Goal: Task Accomplishment & Management: Manage account settings

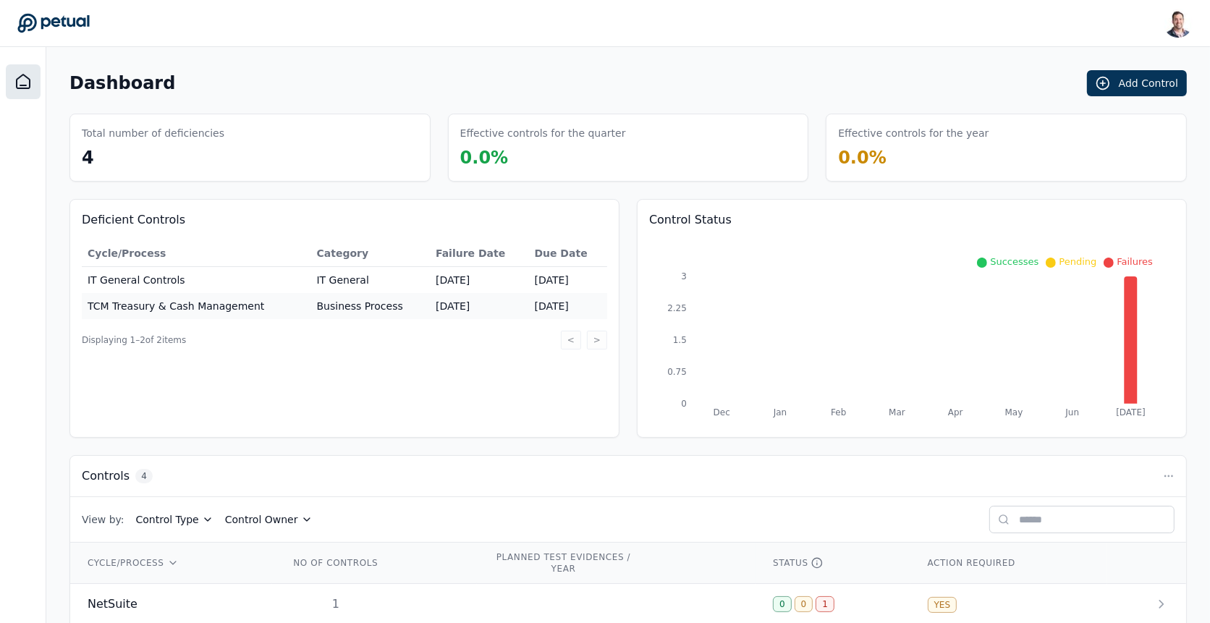
scroll to position [145, 0]
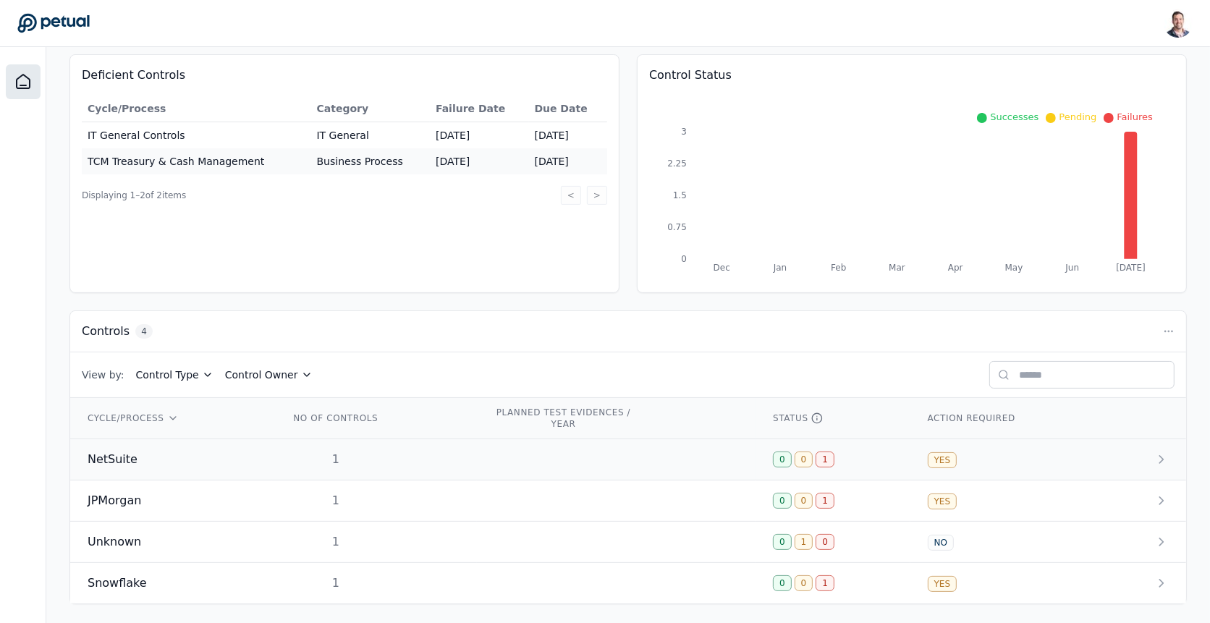
click at [486, 453] on td at bounding box center [616, 459] width 279 height 41
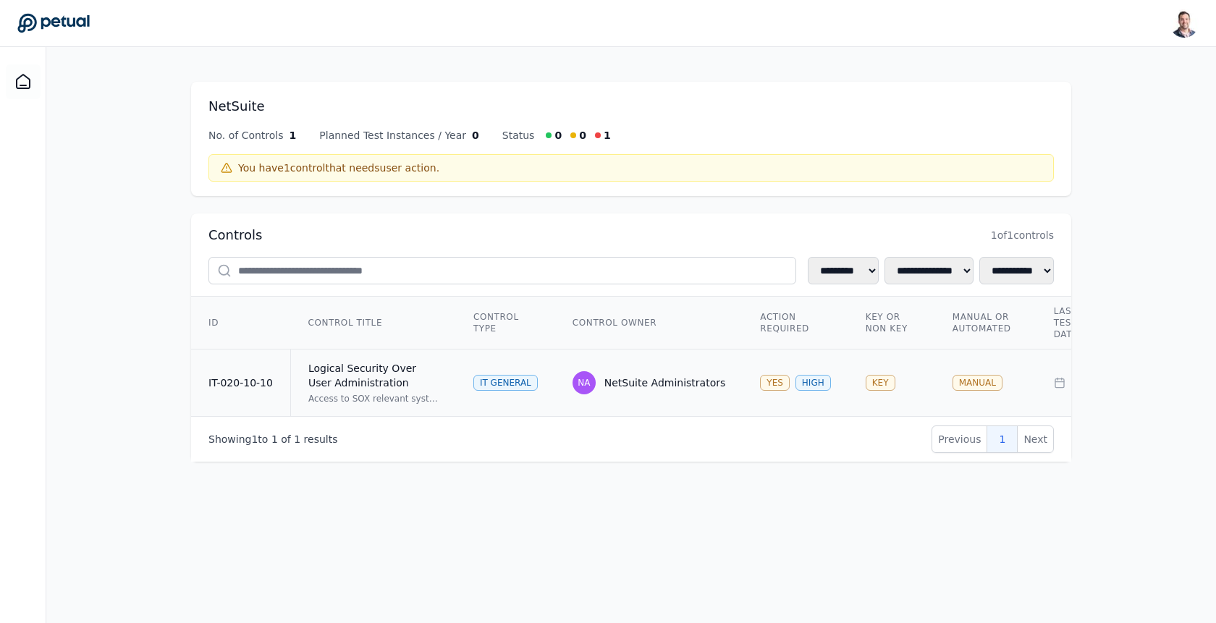
click at [709, 350] on td "NA NetSuite Administrators" at bounding box center [649, 383] width 188 height 67
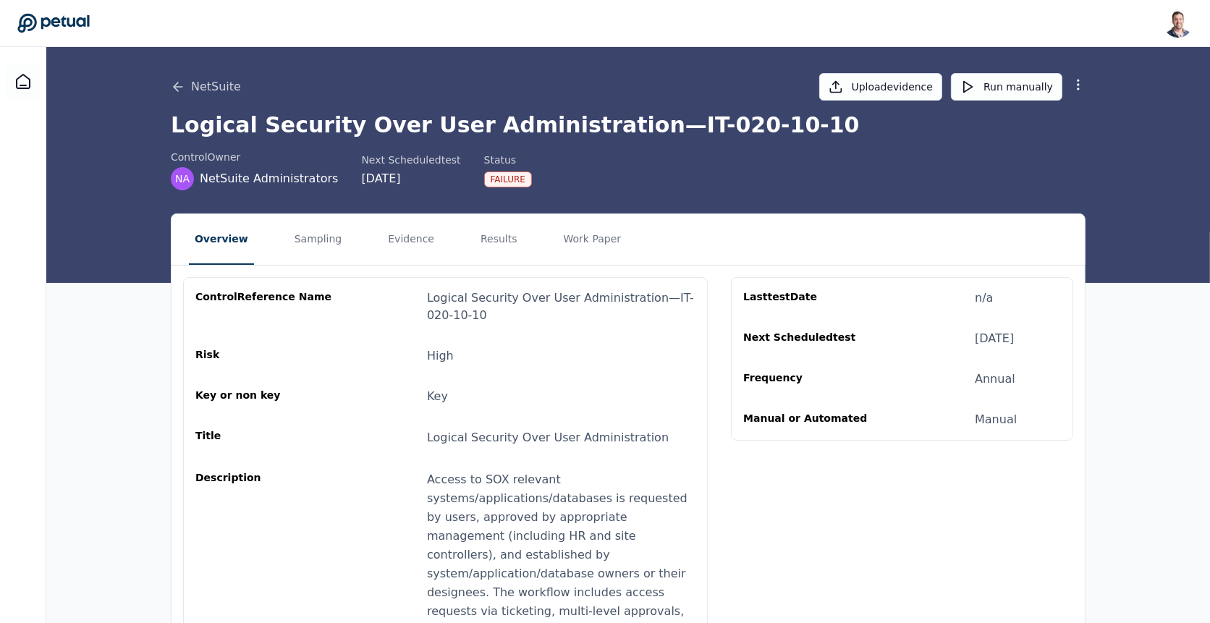
click at [1073, 93] on div at bounding box center [1078, 87] width 14 height 20
click at [1079, 87] on icon at bounding box center [1078, 84] width 14 height 14
drag, startPoint x: 1064, startPoint y: 115, endPoint x: 1064, endPoint y: 145, distance: 29.7
click at [1064, 145] on div "Edit Remove control" at bounding box center [1027, 132] width 117 height 58
click at [1055, 127] on button "Edit" at bounding box center [1027, 119] width 117 height 26
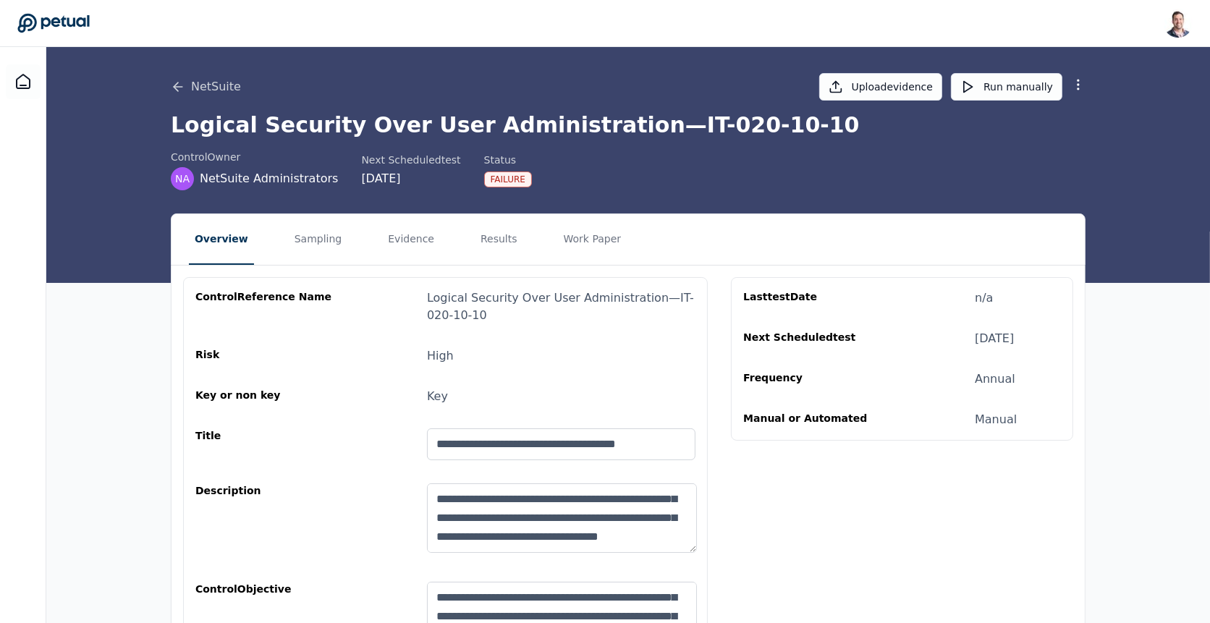
click at [1076, 95] on div at bounding box center [1078, 87] width 14 height 20
click at [1076, 91] on div at bounding box center [1078, 87] width 14 height 20
click at [1078, 85] on circle at bounding box center [1078, 84] width 1 height 1
click at [1053, 122] on button "Cancel Edit" at bounding box center [1027, 119] width 117 height 26
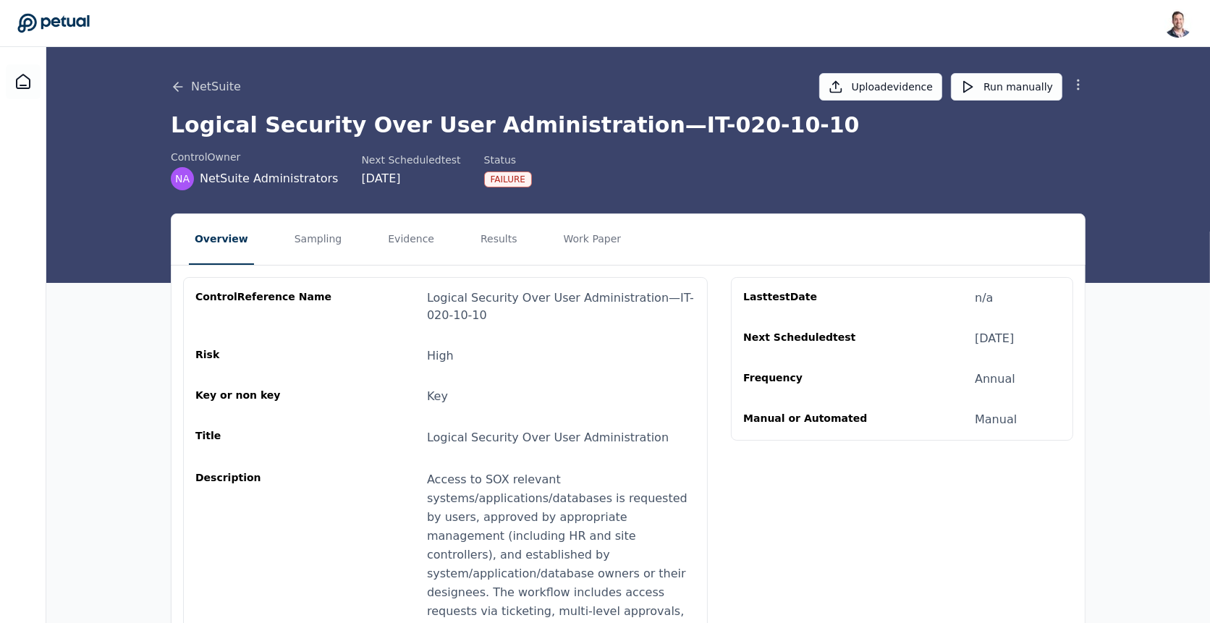
click at [1078, 80] on icon at bounding box center [1078, 84] width 14 height 14
click at [1050, 143] on button "Remove control" at bounding box center [1027, 145] width 117 height 26
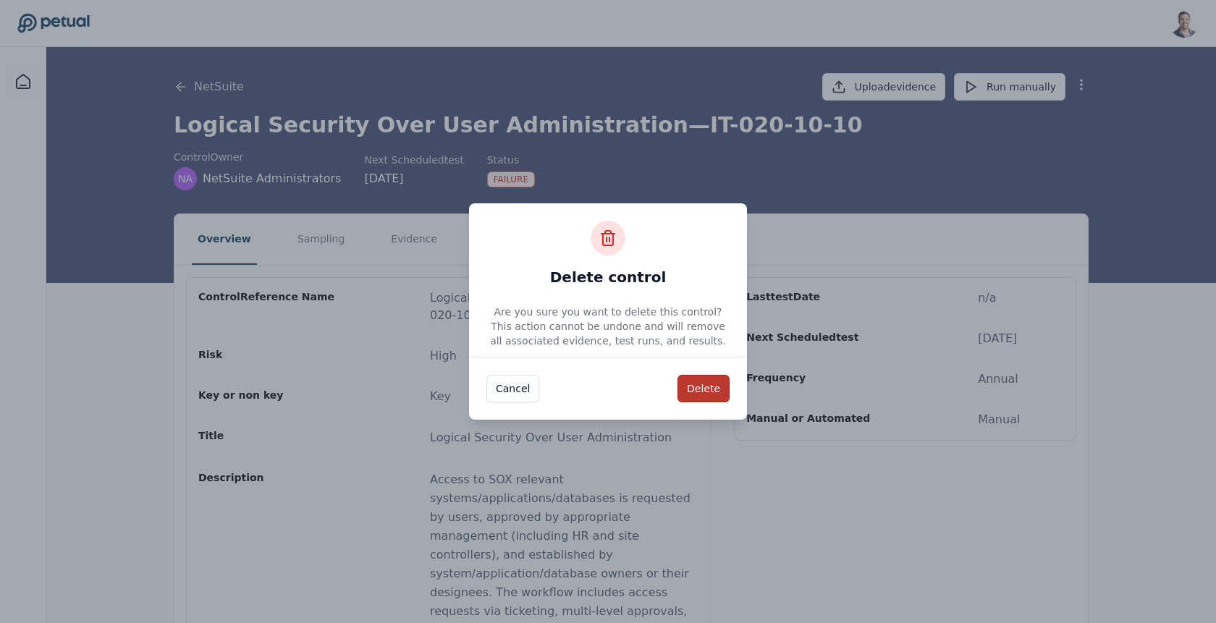
click at [716, 395] on button "Delete" at bounding box center [704, 389] width 52 height 28
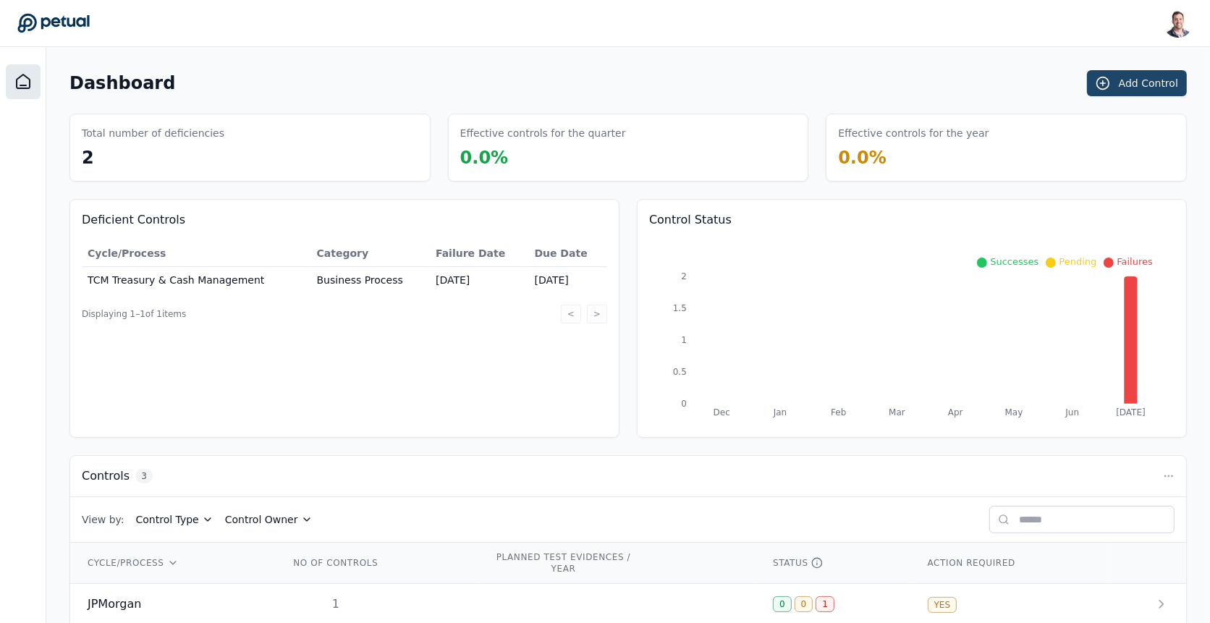
click at [1160, 88] on button "Add Control" at bounding box center [1137, 83] width 100 height 26
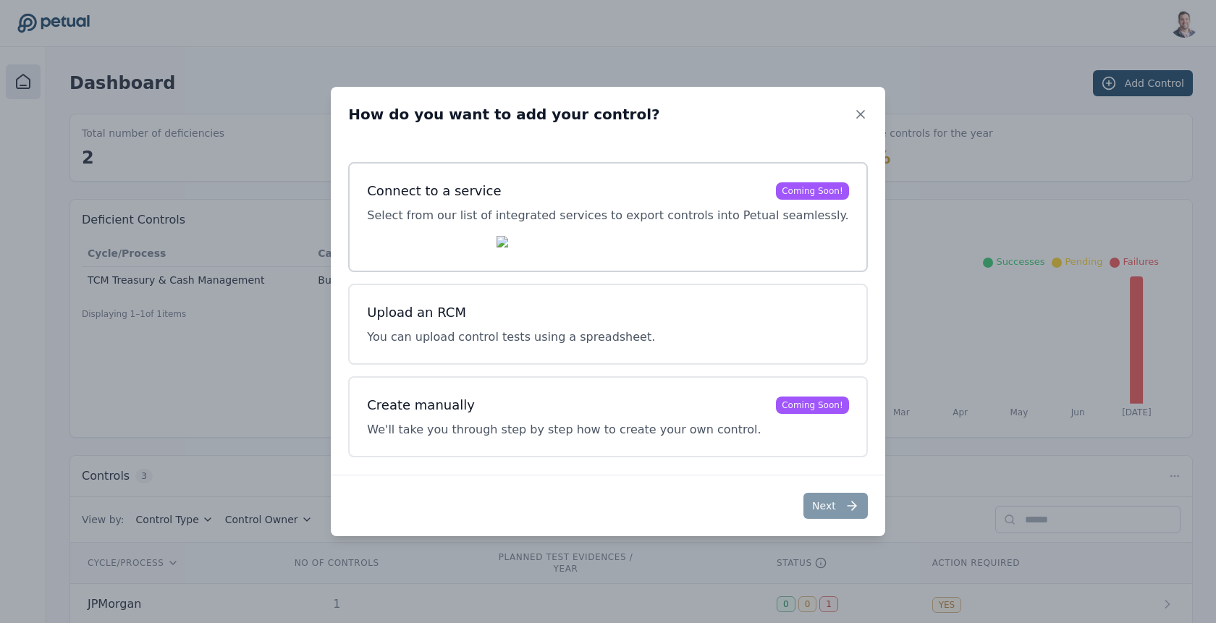
click at [638, 213] on p "Select from our list of integrated services to export controls into Petual seam…" at bounding box center [607, 215] width 481 height 17
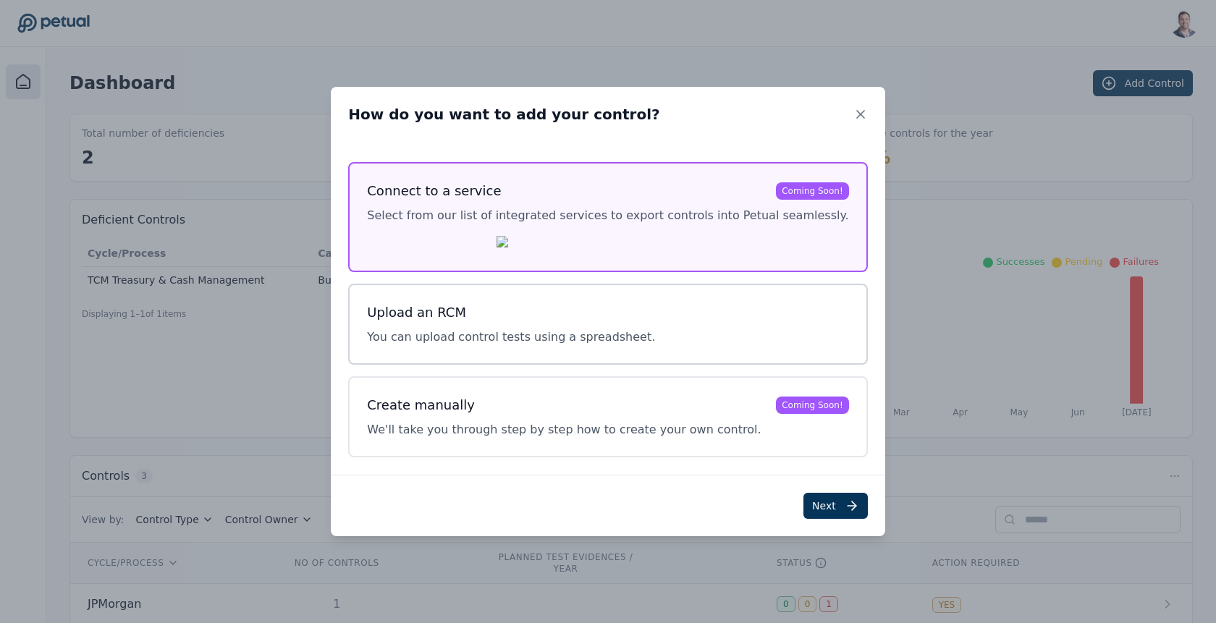
click at [683, 365] on div "Upload an RCM You can upload control tests using a spreadsheet." at bounding box center [607, 324] width 519 height 81
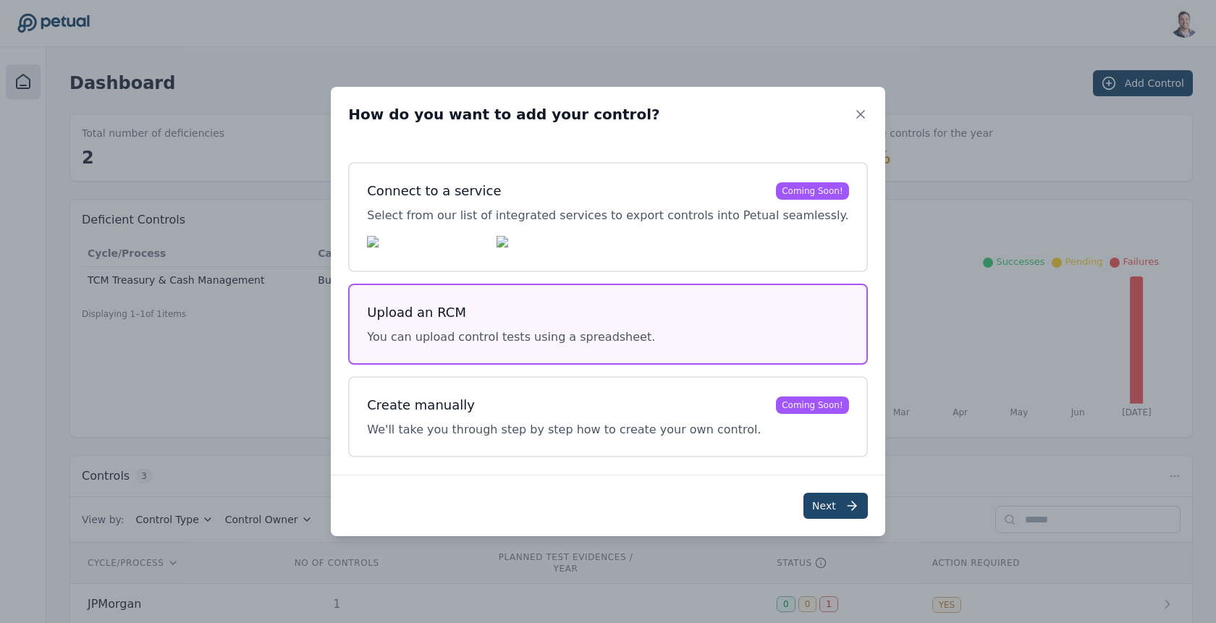
click at [805, 510] on button "Next" at bounding box center [835, 506] width 64 height 26
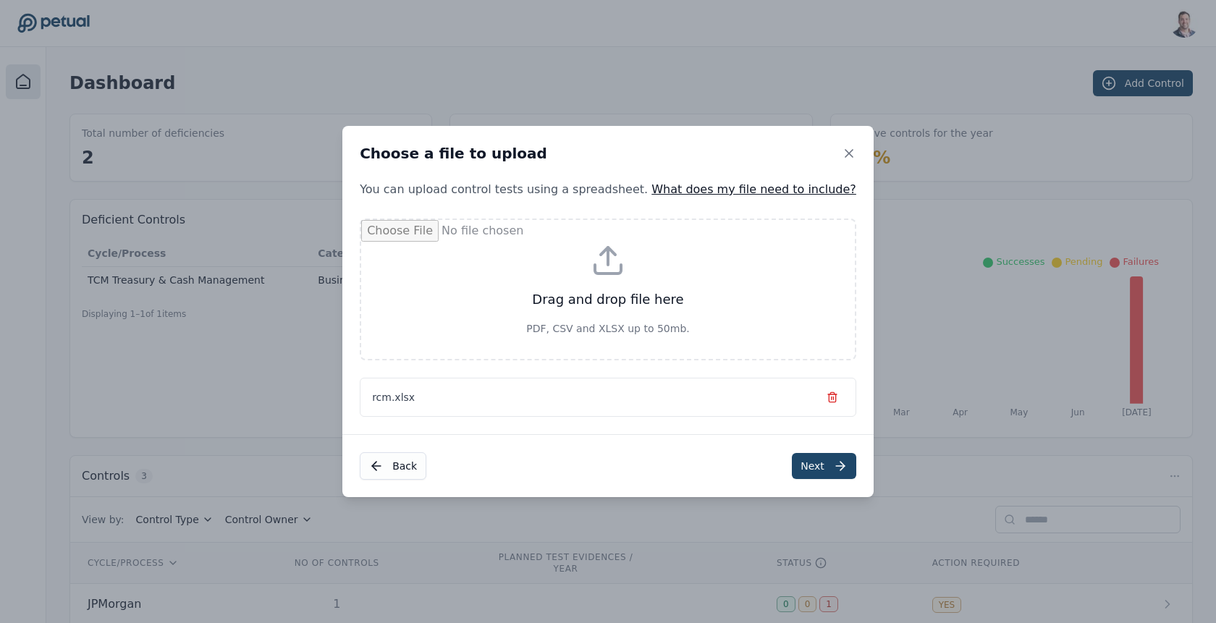
click at [807, 464] on button "Next" at bounding box center [824, 466] width 64 height 26
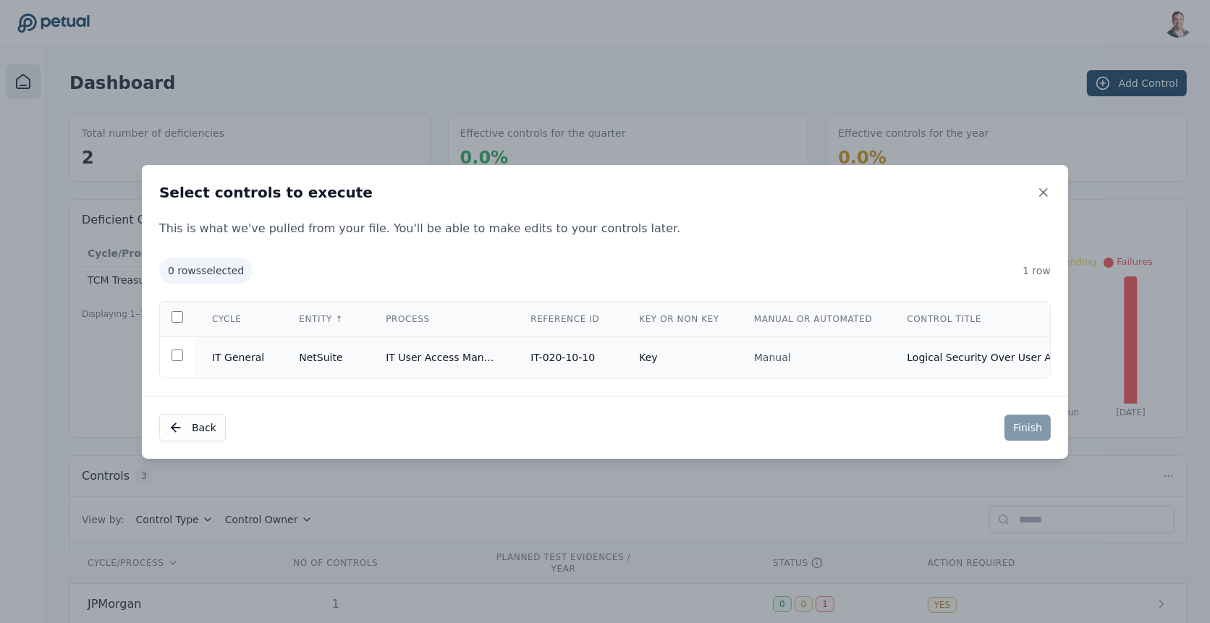
click at [656, 356] on td "Key" at bounding box center [679, 357] width 115 height 41
click at [1039, 432] on button "Finish" at bounding box center [1028, 428] width 46 height 26
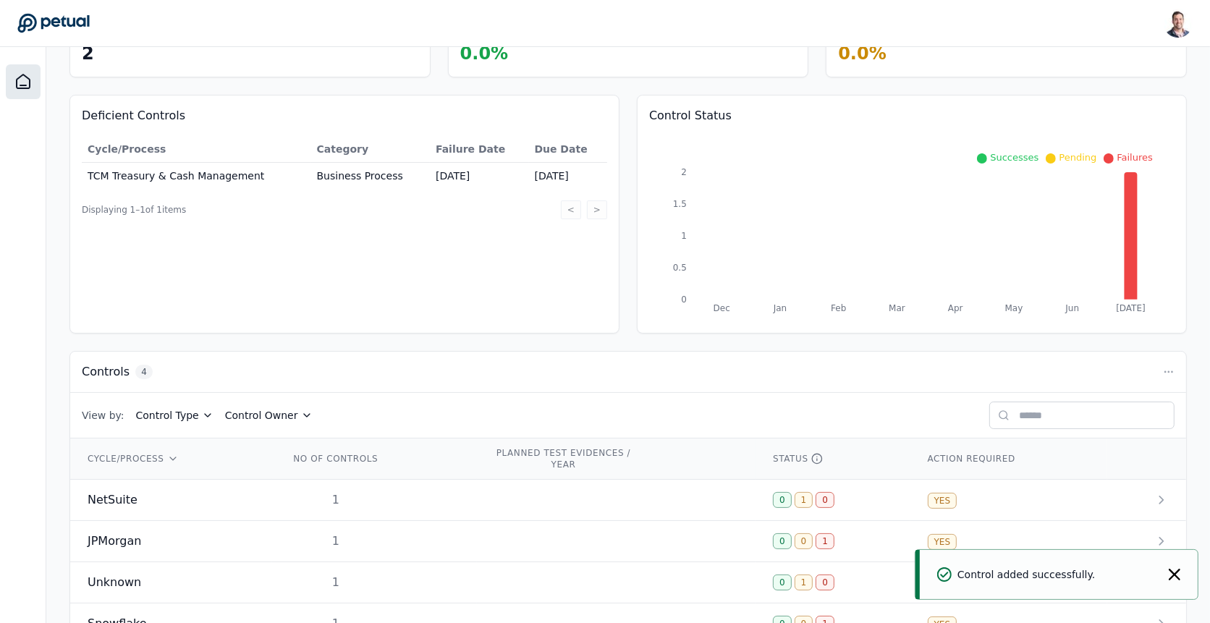
scroll to position [145, 0]
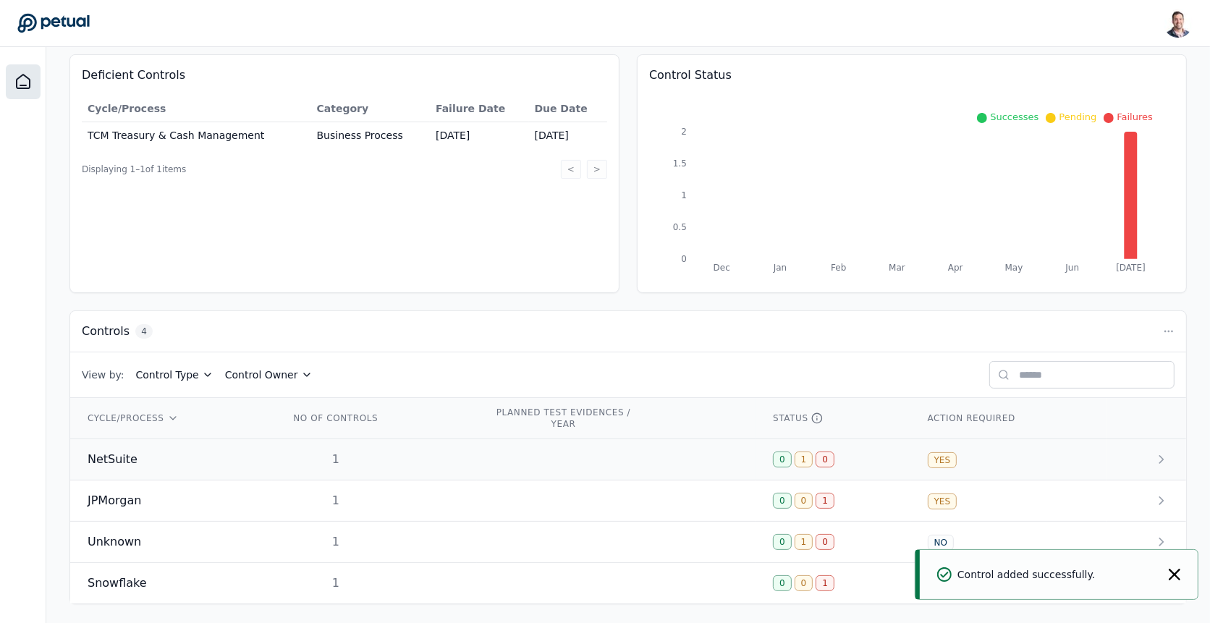
click at [518, 457] on td at bounding box center [616, 459] width 279 height 41
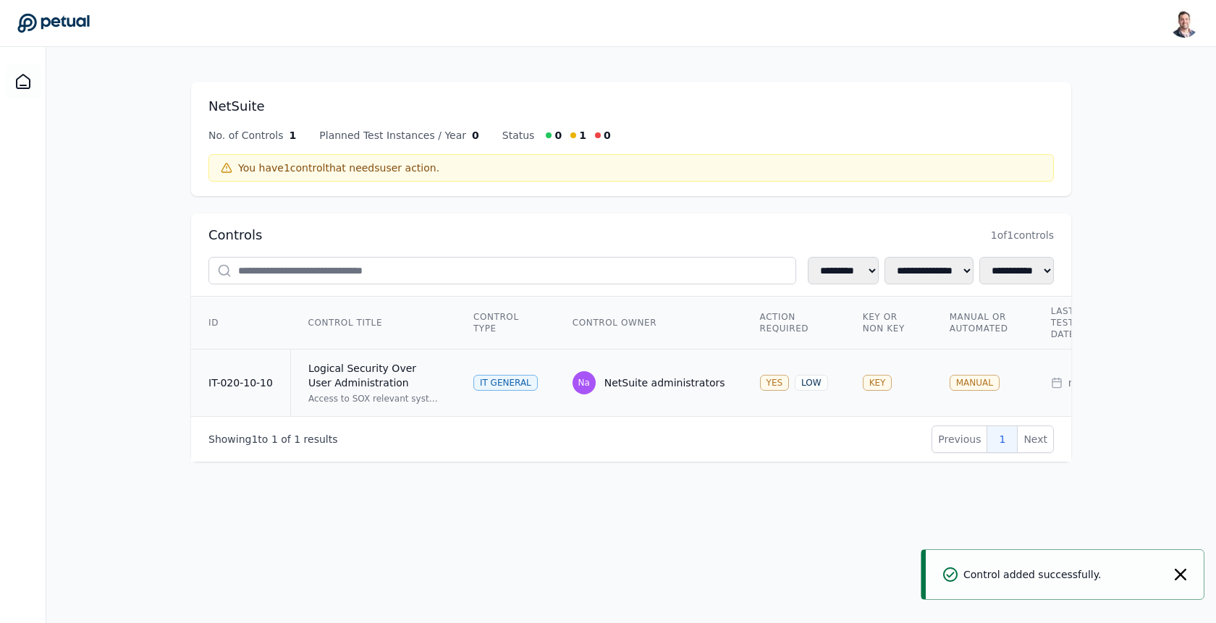
click at [459, 385] on td "IT General" at bounding box center [505, 383] width 99 height 67
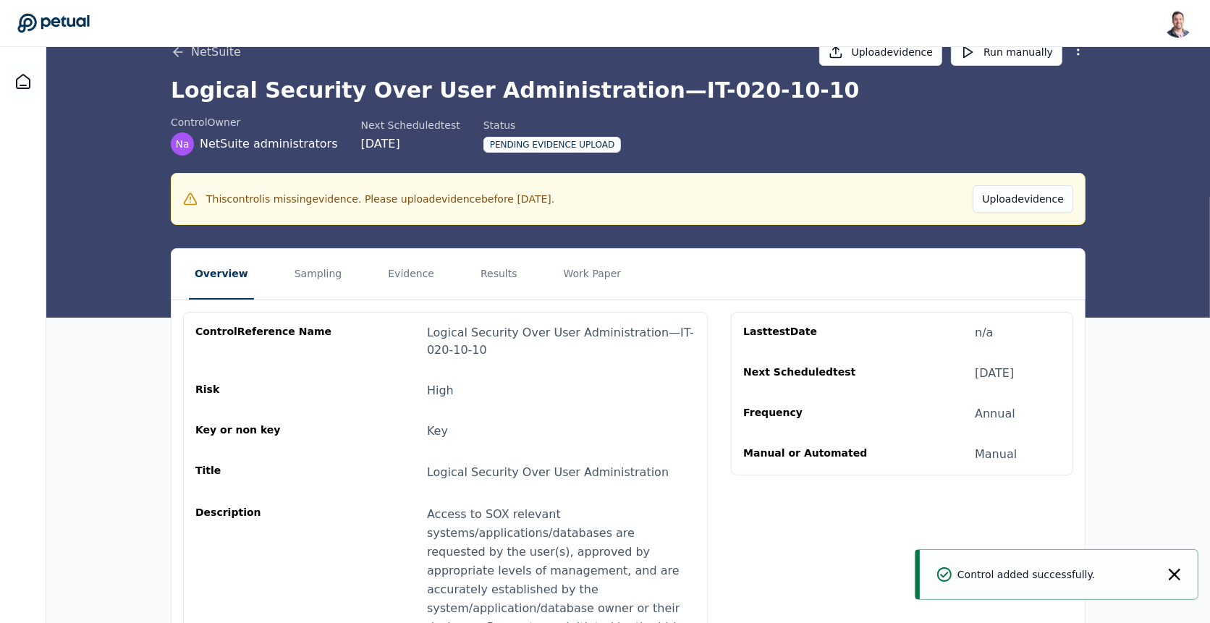
scroll to position [38, 0]
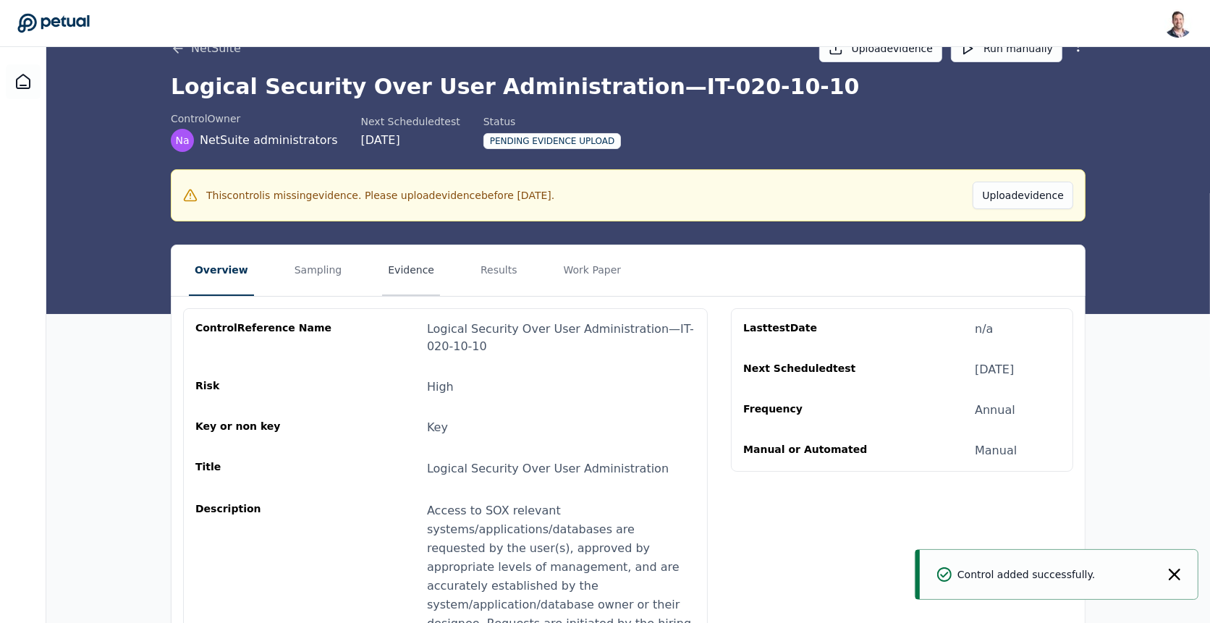
click at [405, 258] on button "Evidence" at bounding box center [411, 270] width 58 height 51
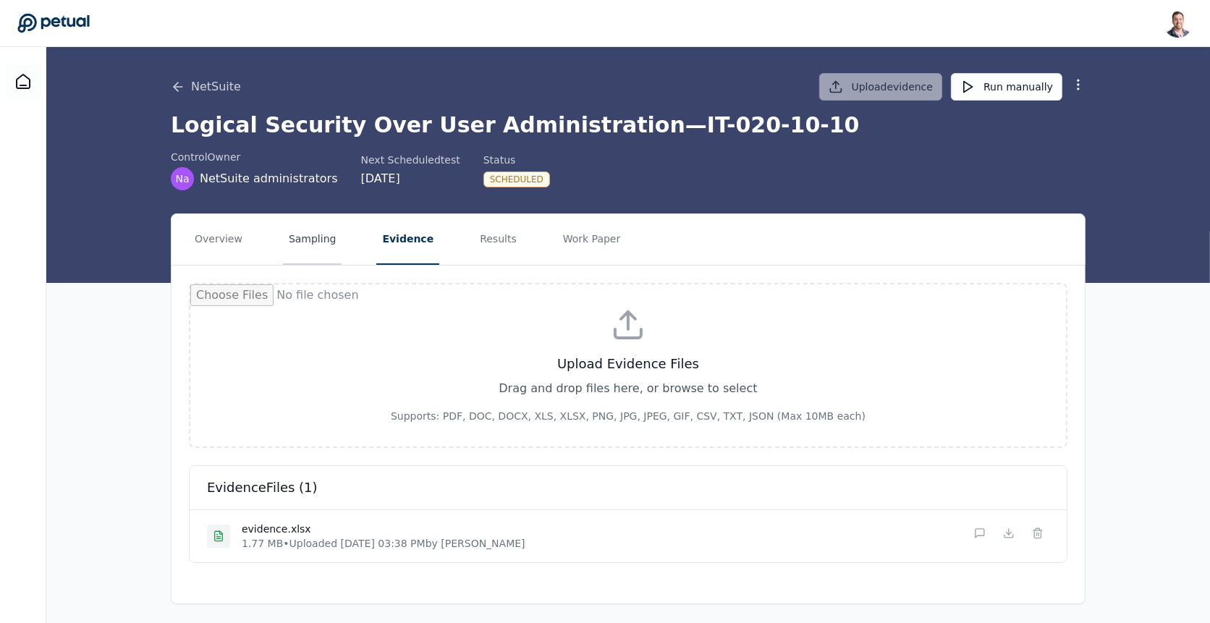
click at [312, 240] on button "Sampling" at bounding box center [312, 239] width 59 height 51
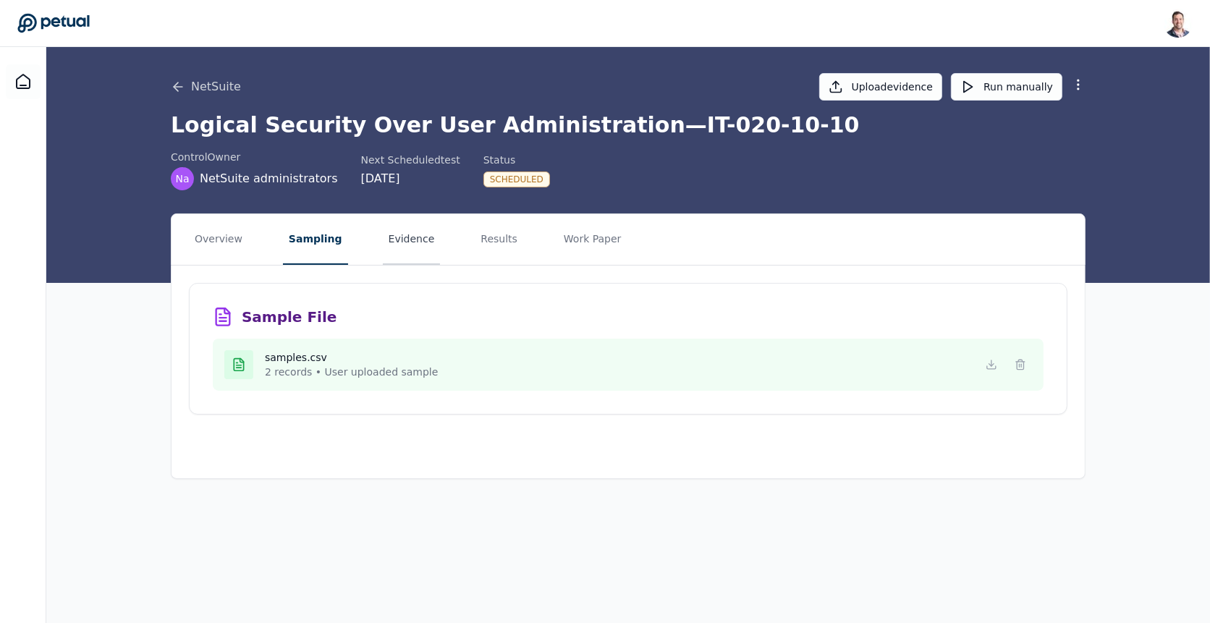
click at [415, 245] on button "Evidence" at bounding box center [412, 239] width 58 height 51
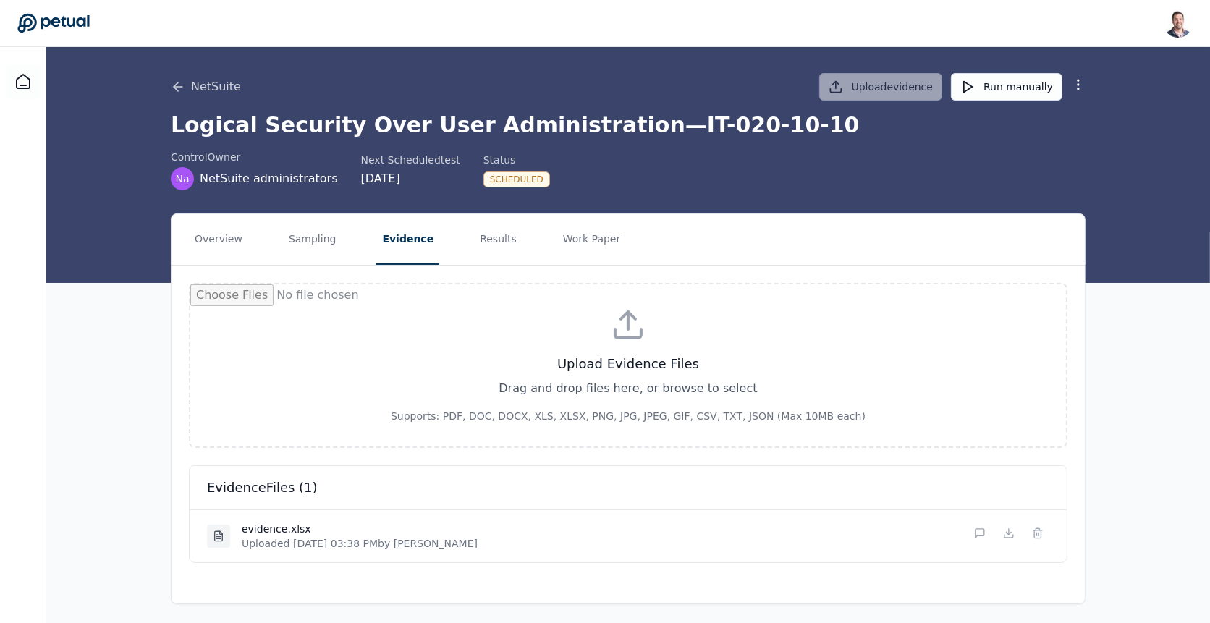
scroll to position [1, 0]
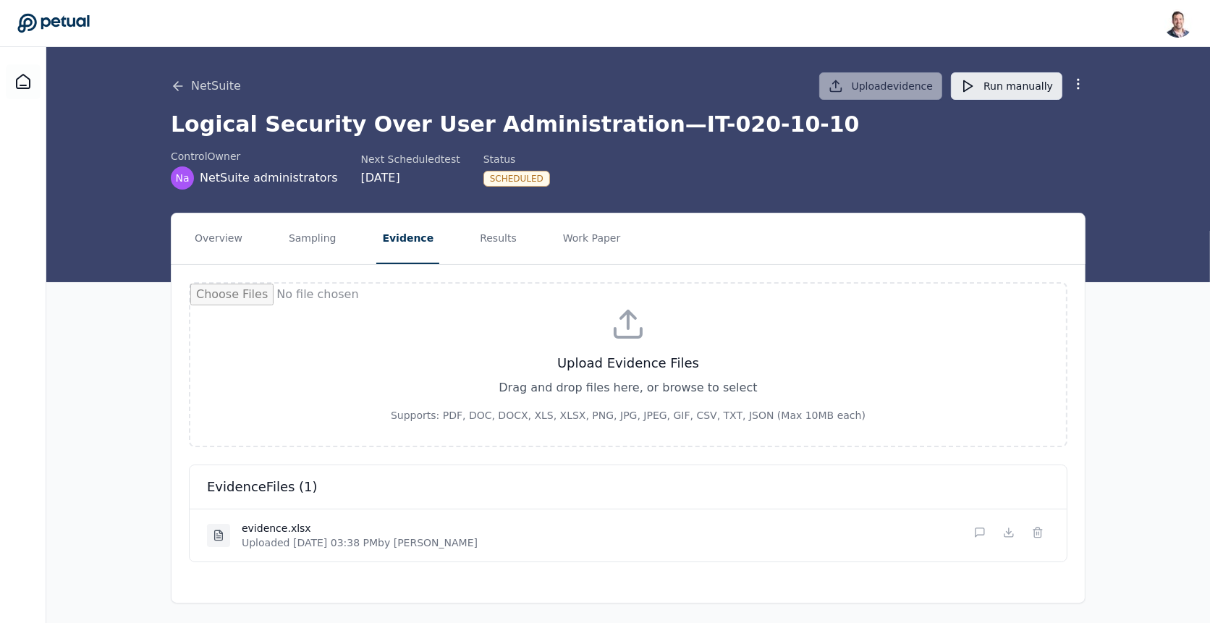
click at [1025, 88] on button "Run manually" at bounding box center [1006, 86] width 111 height 28
click at [474, 244] on button "Results" at bounding box center [498, 239] width 48 height 51
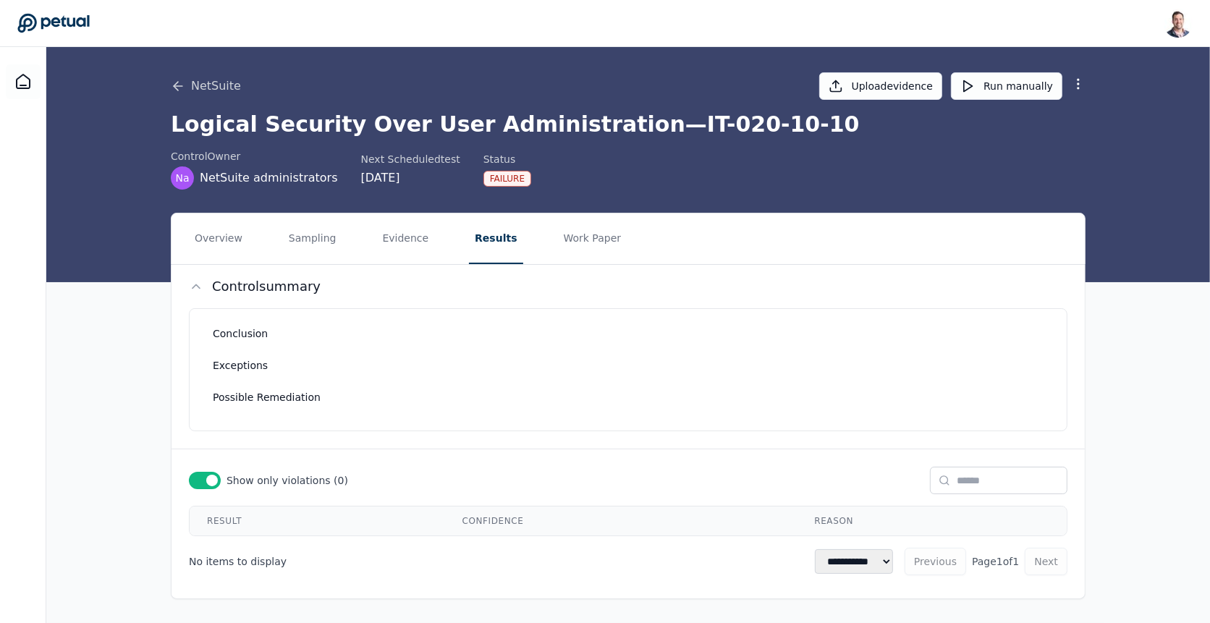
click at [210, 476] on span at bounding box center [212, 481] width 12 height 12
click at [210, 476] on div at bounding box center [205, 480] width 32 height 17
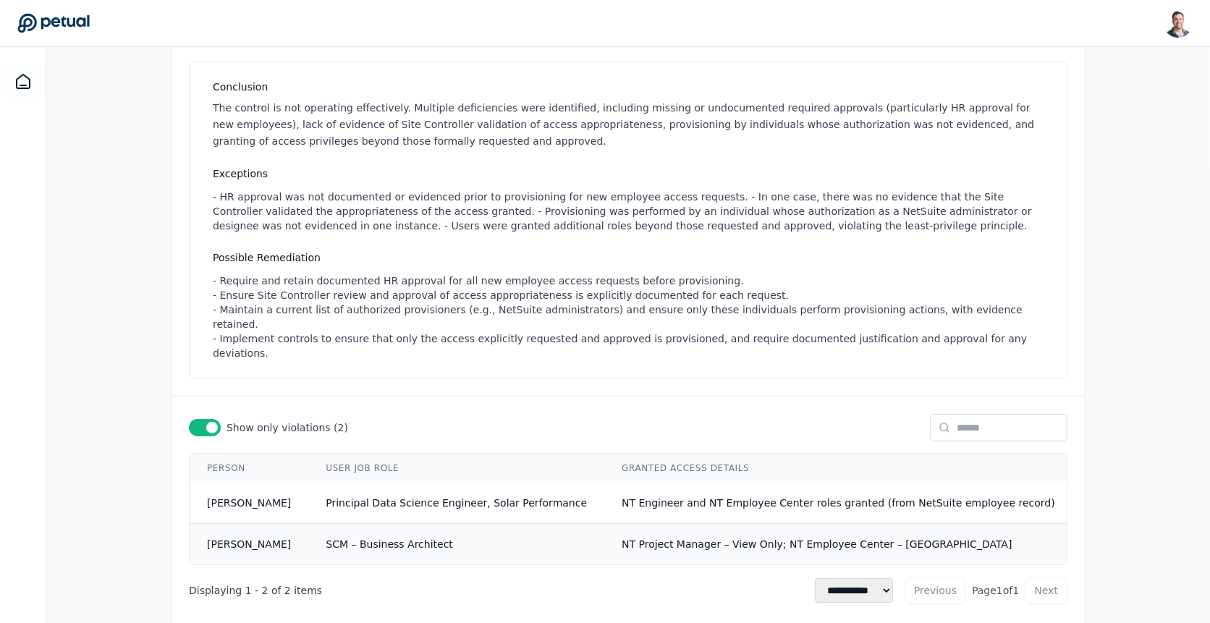
click at [624, 539] on span "NT Project Manager – View Only; NT Employee Center – [GEOGRAPHIC_DATA]" at bounding box center [817, 545] width 390 height 12
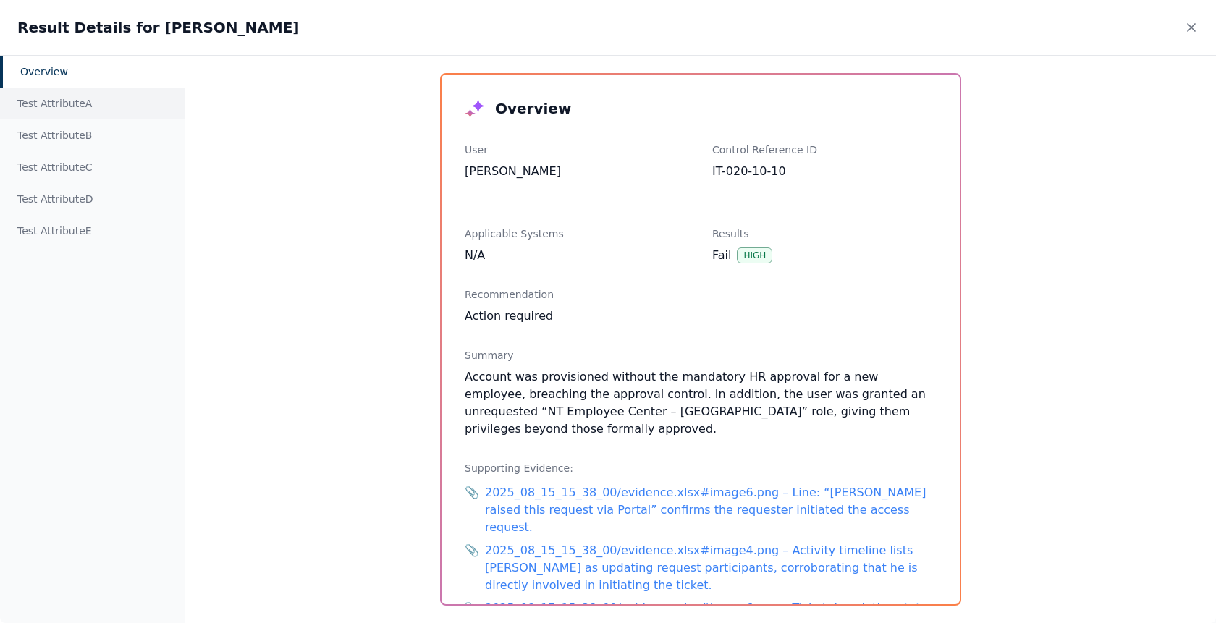
click at [55, 107] on div "Test Attribute A" at bounding box center [92, 104] width 185 height 32
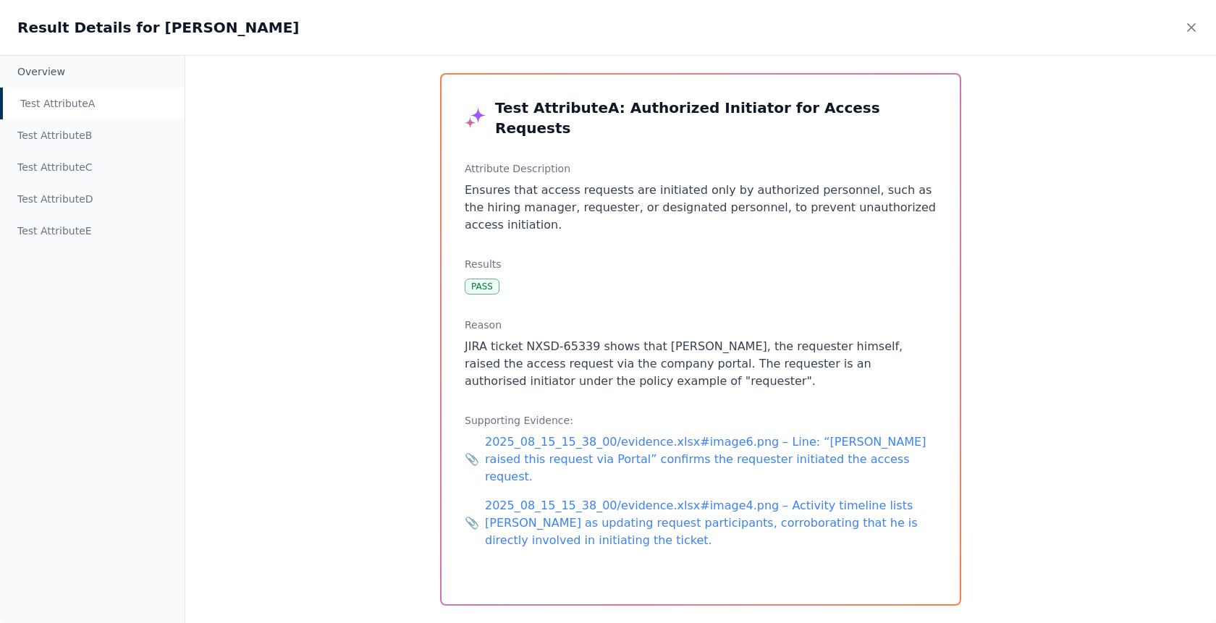
click at [581, 338] on p "JIRA ticket NXSD-65339 shows that [PERSON_NAME], the requester himself, raised …" at bounding box center [701, 364] width 472 height 52
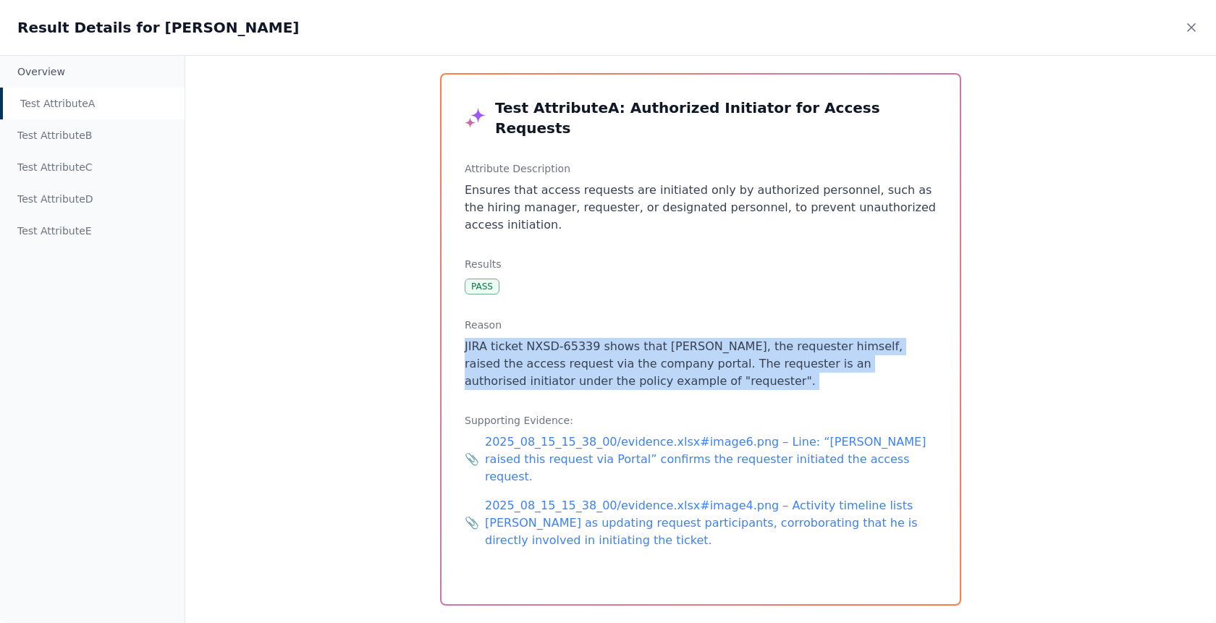
click at [581, 338] on p "JIRA ticket NXSD-65339 shows that [PERSON_NAME], the requester himself, raised …" at bounding box center [701, 364] width 472 height 52
click at [613, 338] on p "JIRA ticket NXSD-65339 shows that [PERSON_NAME], the requester himself, raised …" at bounding box center [701, 364] width 472 height 52
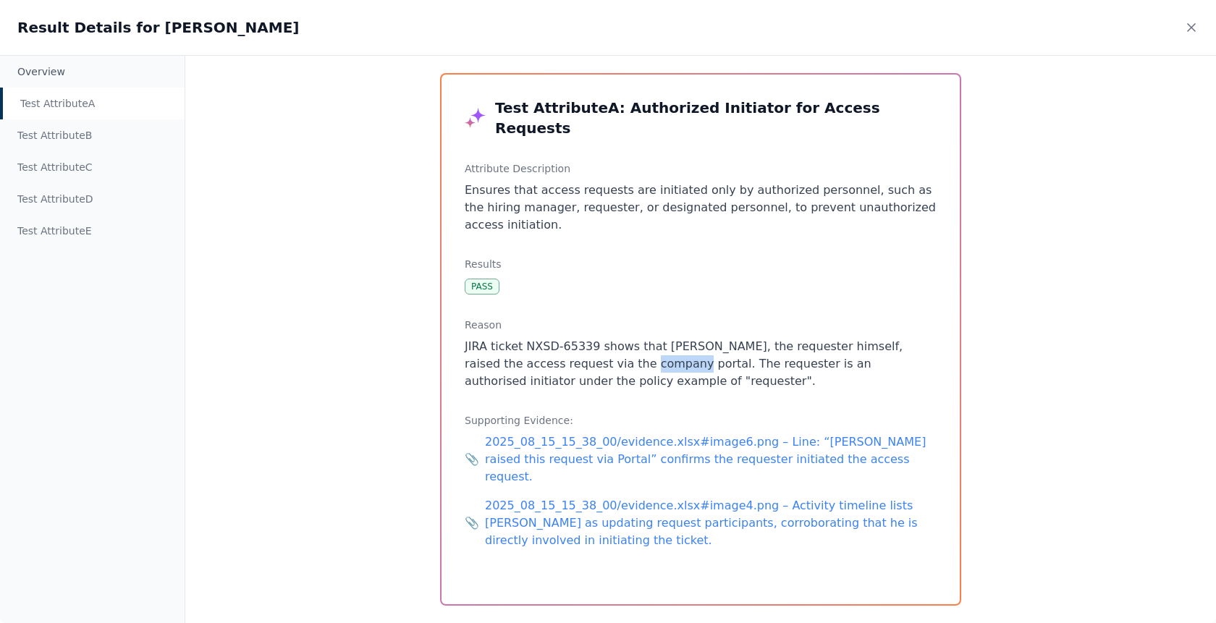
click at [613, 338] on p "JIRA ticket NXSD-65339 shows that [PERSON_NAME], the requester himself, raised …" at bounding box center [701, 364] width 472 height 52
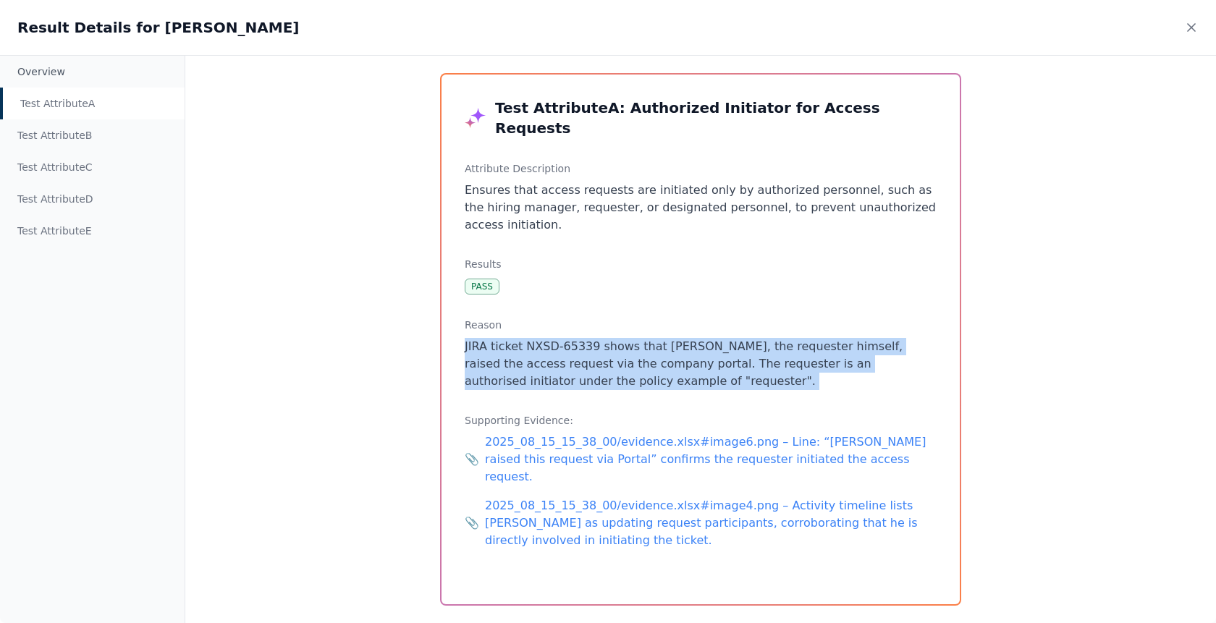
click at [613, 338] on p "JIRA ticket NXSD-65339 shows that [PERSON_NAME], the requester himself, raised …" at bounding box center [701, 364] width 472 height 52
click at [626, 338] on p "JIRA ticket NXSD-65339 shows that [PERSON_NAME], the requester himself, raised …" at bounding box center [701, 364] width 472 height 52
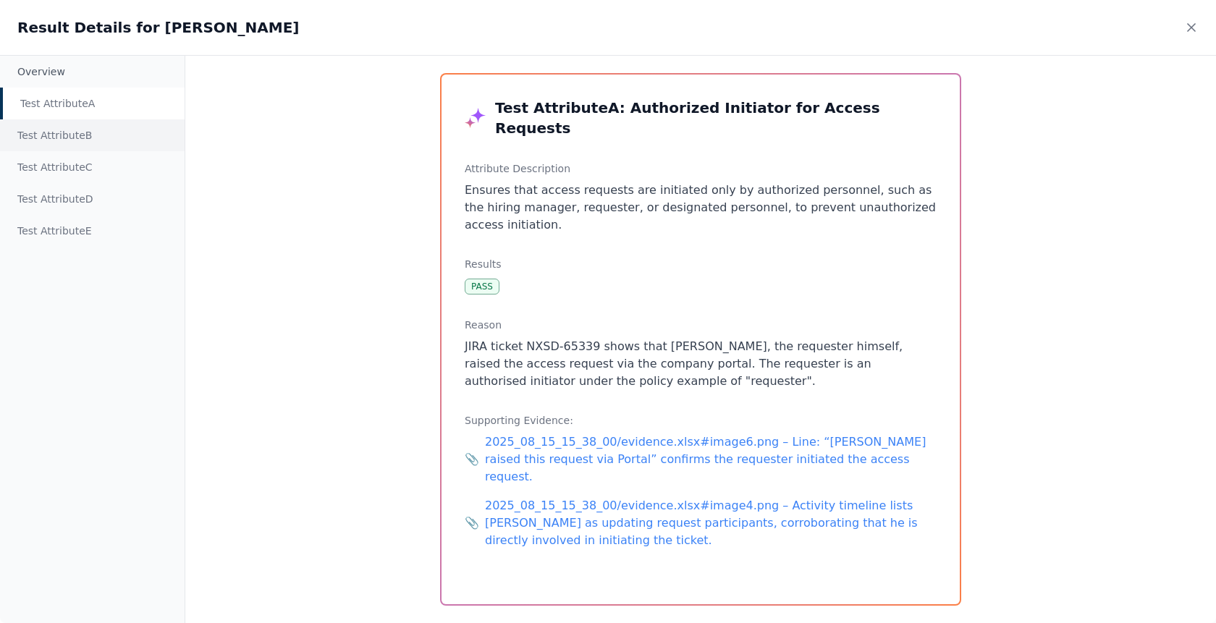
click at [72, 136] on div "Test Attribute B" at bounding box center [92, 135] width 185 height 32
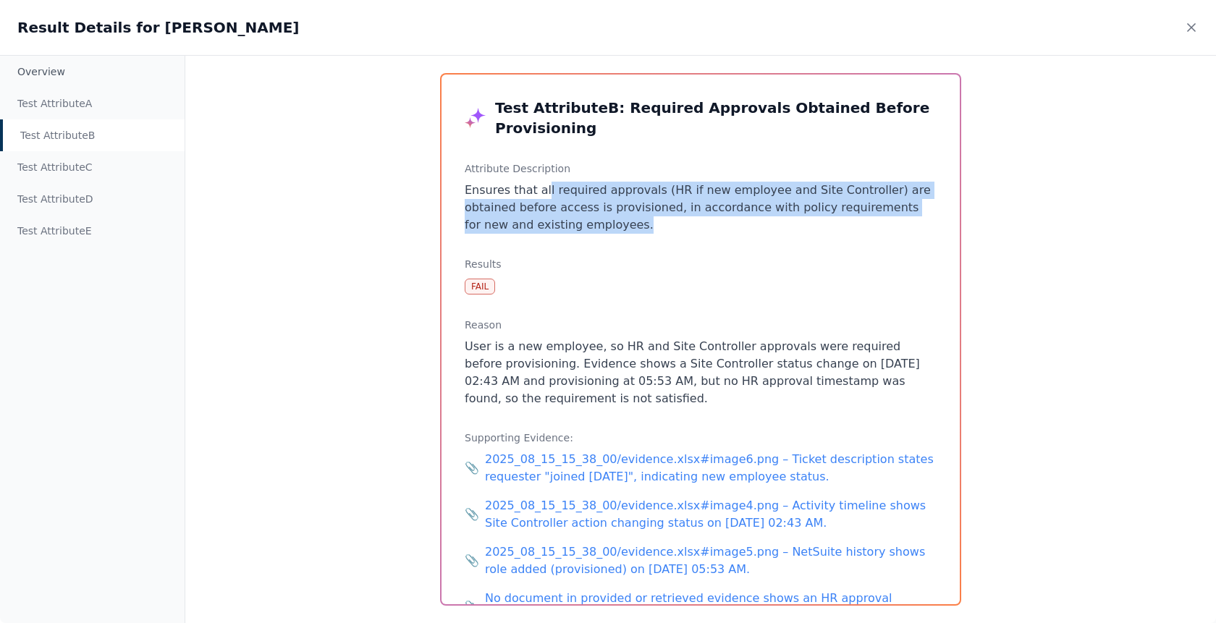
drag, startPoint x: 591, startPoint y: 220, endPoint x: 541, endPoint y: 192, distance: 57.4
click at [541, 192] on p "Ensures that all required approvals (HR if new employee and Site Controller) ar…" at bounding box center [701, 208] width 472 height 52
drag, startPoint x: 575, startPoint y: 190, endPoint x: 612, endPoint y: 235, distance: 58.7
click at [612, 235] on div "Test Attribute B : Required Approvals Obtained Before Provisioning Attribute De…" at bounding box center [701, 340] width 518 height 530
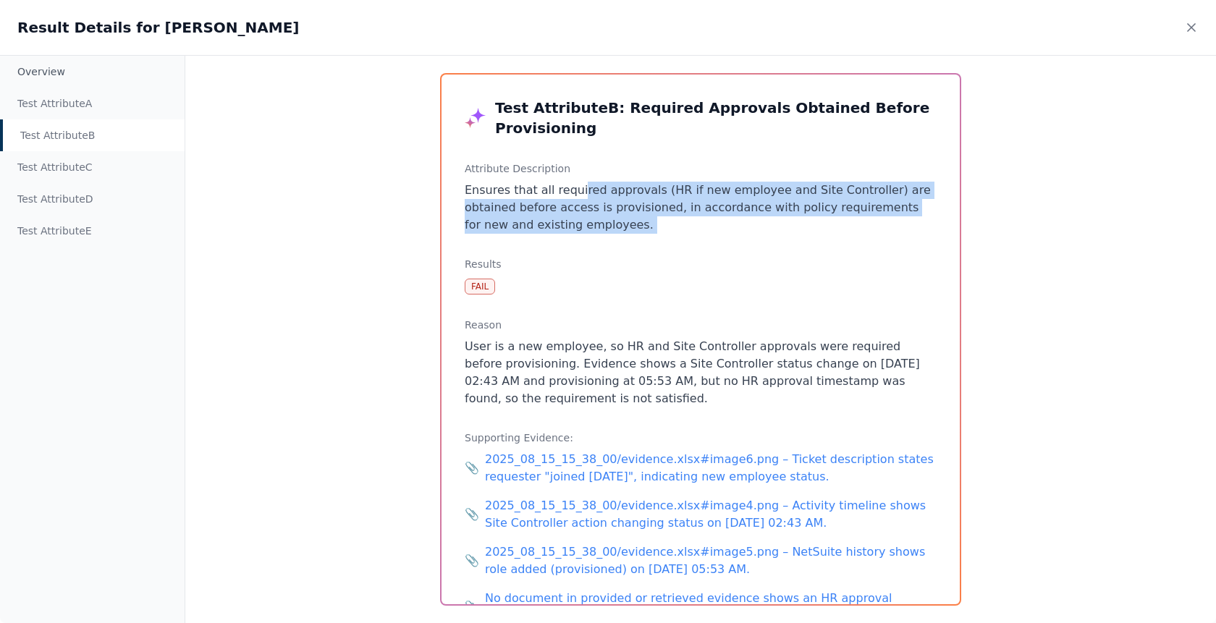
click at [612, 235] on div "Test Attribute B : Required Approvals Obtained Before Provisioning Attribute De…" at bounding box center [701, 340] width 518 height 530
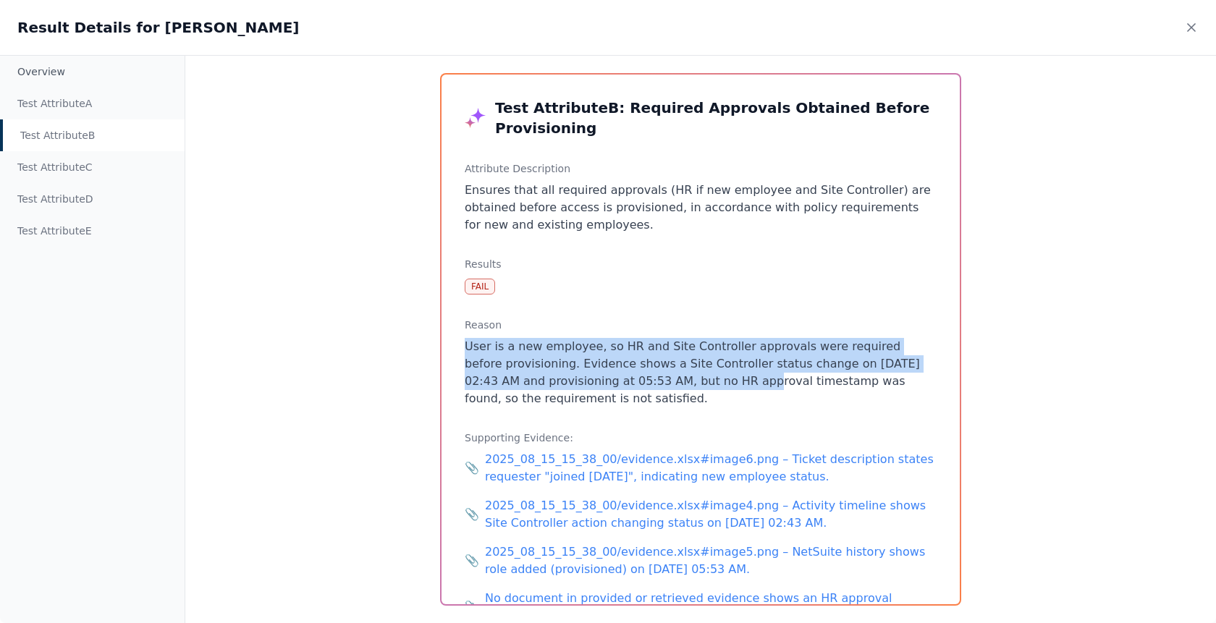
drag, startPoint x: 671, startPoint y: 384, endPoint x: 593, endPoint y: 322, distance: 99.5
click at [593, 322] on div "Reason User is a new employee, so HR and Site Controller approvals were require…" at bounding box center [701, 363] width 472 height 90
click at [593, 322] on h3 "Reason" at bounding box center [701, 325] width 472 height 14
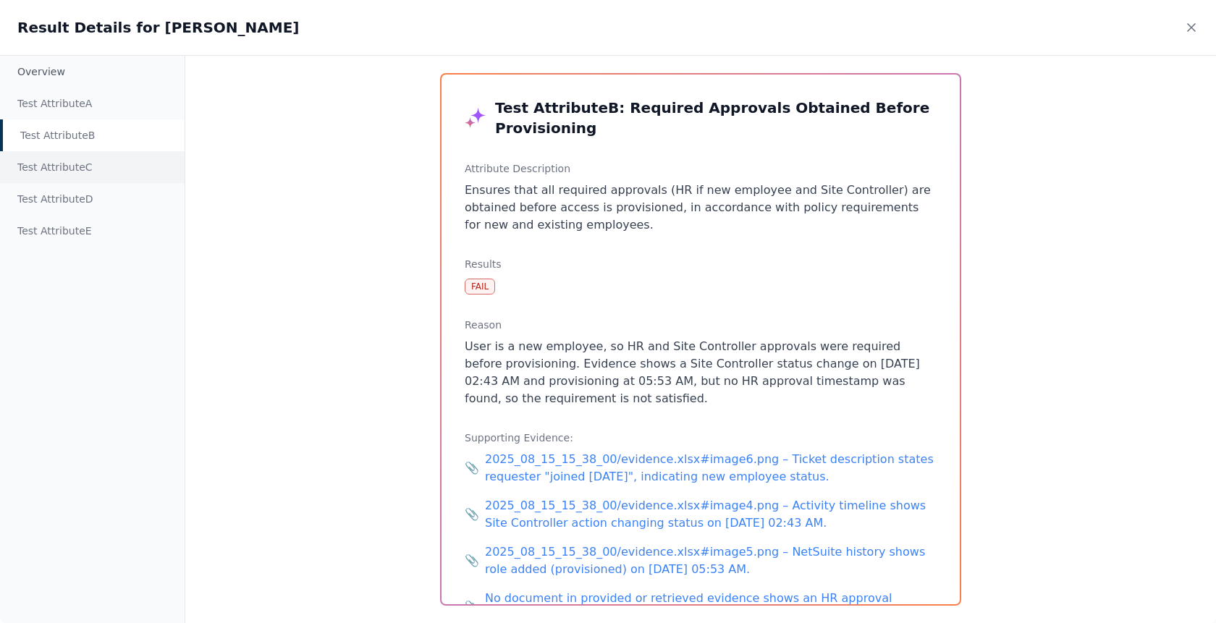
click at [70, 158] on div "Test Attribute C" at bounding box center [92, 167] width 185 height 32
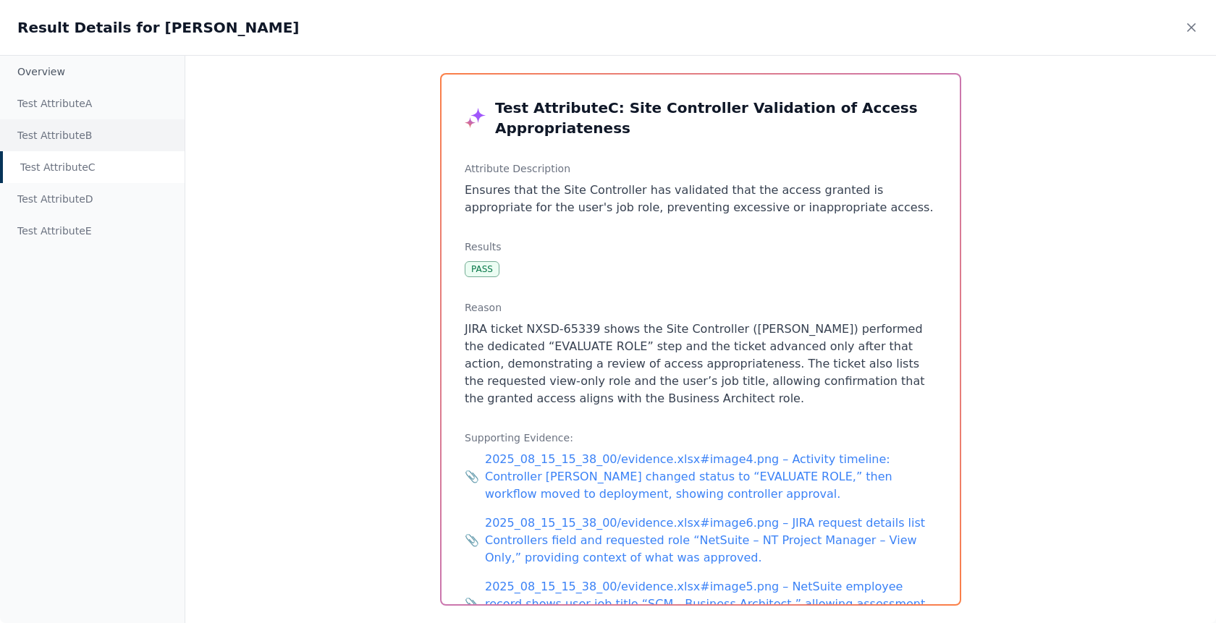
click at [73, 131] on div "Test Attribute B" at bounding box center [92, 135] width 185 height 32
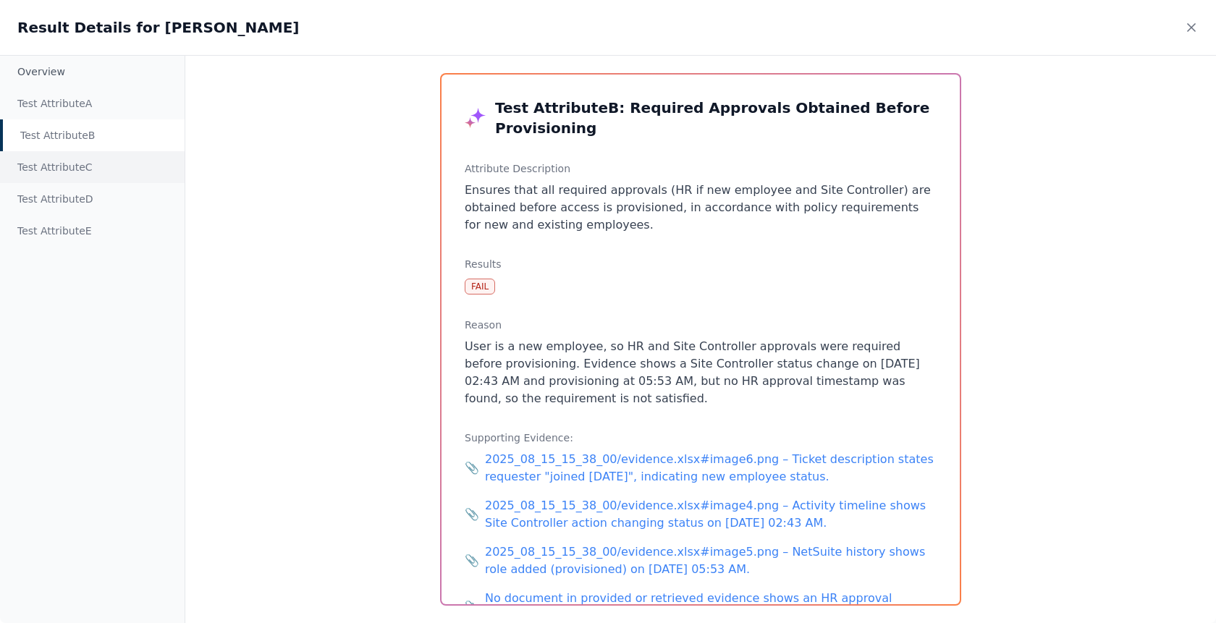
click at [77, 159] on div "Test Attribute C" at bounding box center [92, 167] width 185 height 32
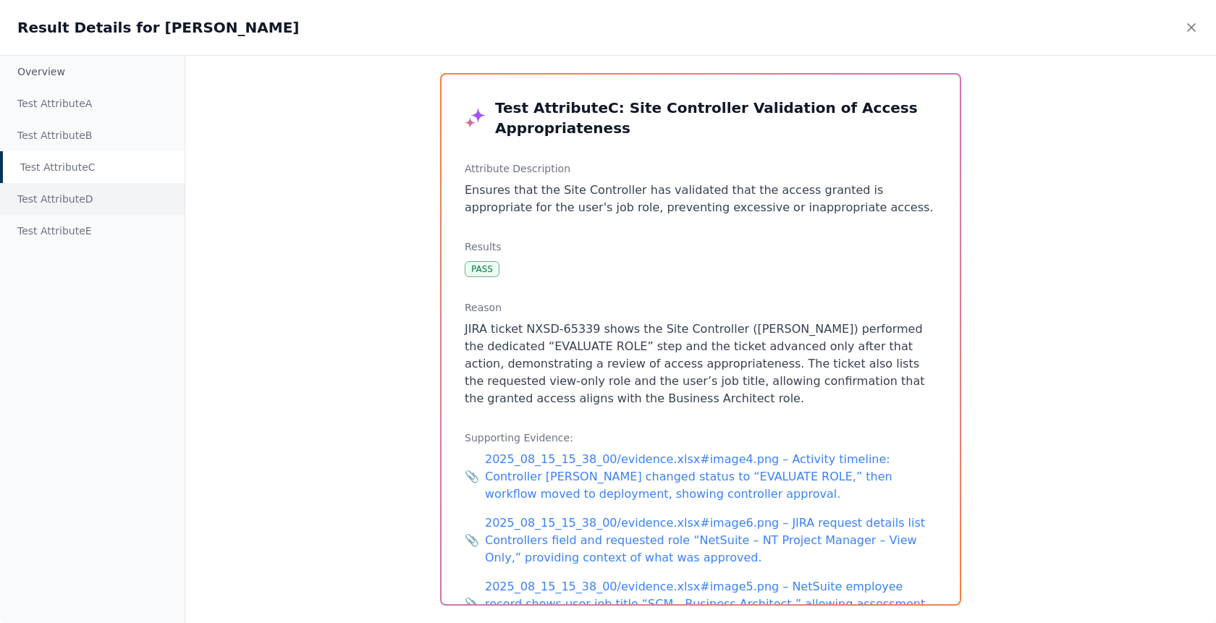
click at [76, 193] on div "Test Attribute D" at bounding box center [92, 199] width 185 height 32
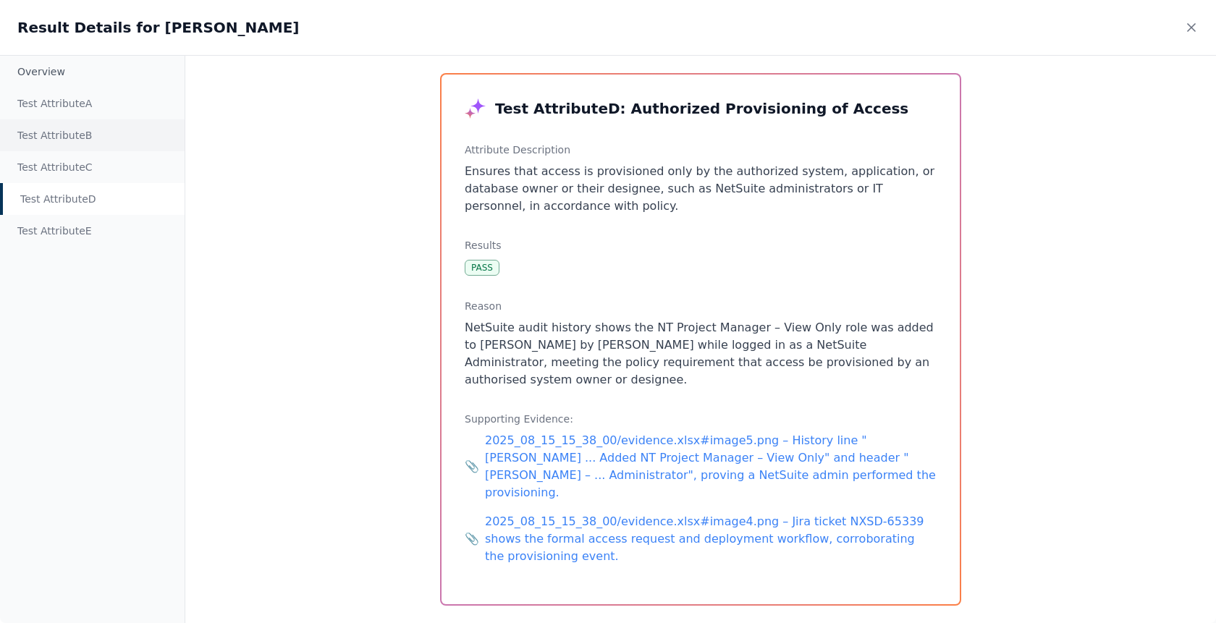
click at [82, 137] on div "Test Attribute B" at bounding box center [92, 135] width 185 height 32
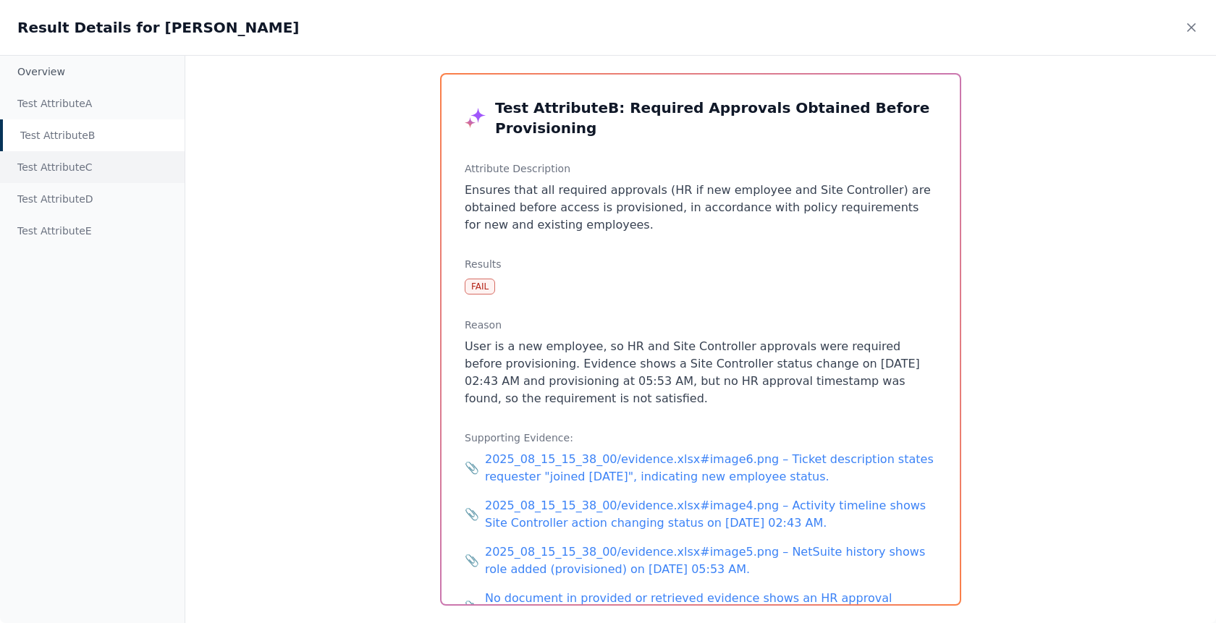
click at [83, 167] on div "Test Attribute C" at bounding box center [92, 167] width 185 height 32
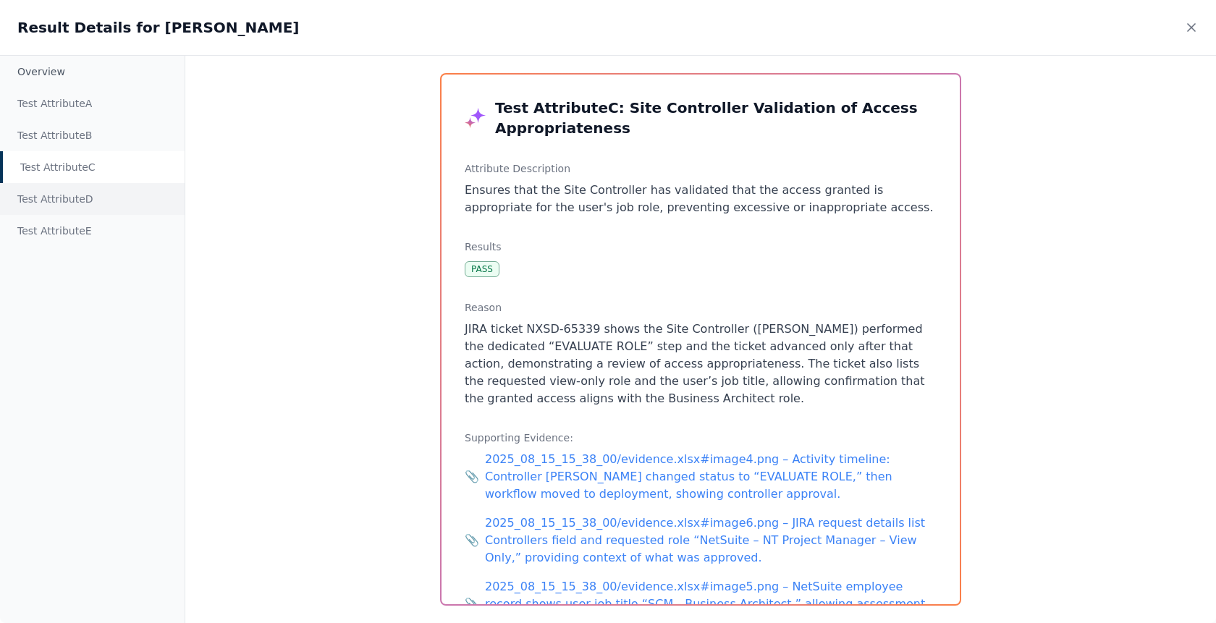
click at [88, 190] on div "Test Attribute D" at bounding box center [92, 199] width 185 height 32
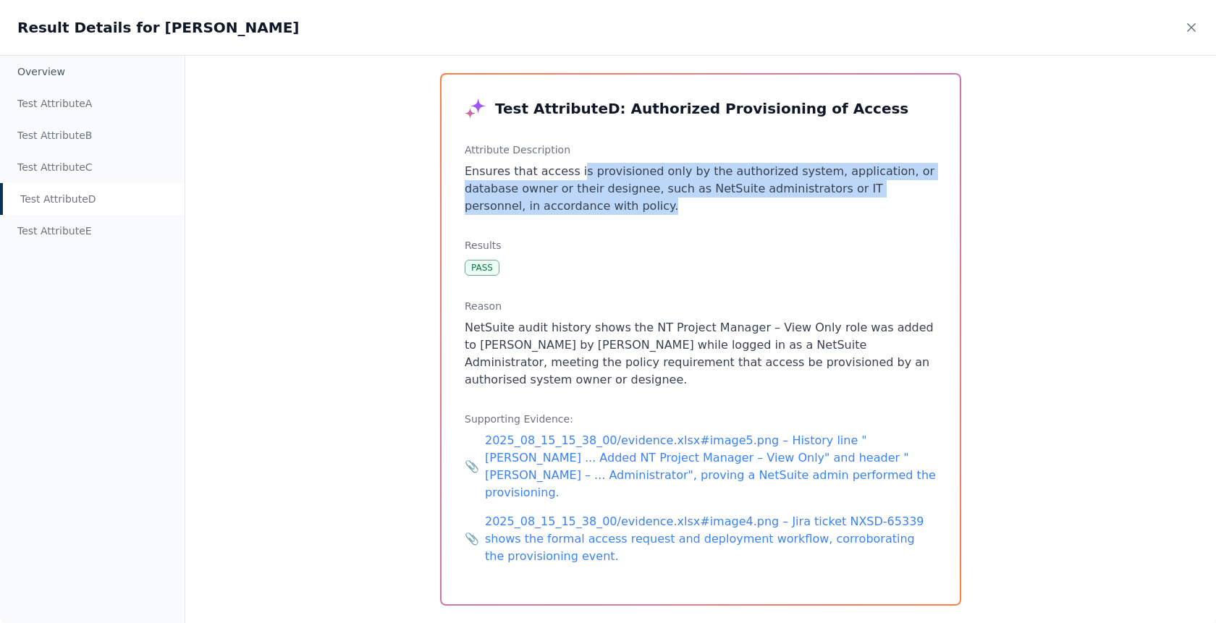
drag, startPoint x: 654, startPoint y: 206, endPoint x: 575, endPoint y: 174, distance: 85.4
click at [575, 174] on p "Ensures that access is provisioned only by the authorized system, application, …" at bounding box center [701, 189] width 472 height 52
drag, startPoint x: 570, startPoint y: 381, endPoint x: 515, endPoint y: 324, distance: 78.9
click at [515, 324] on p "NetSuite audit history shows the NT Project Manager – View Only role was added …" at bounding box center [701, 353] width 472 height 69
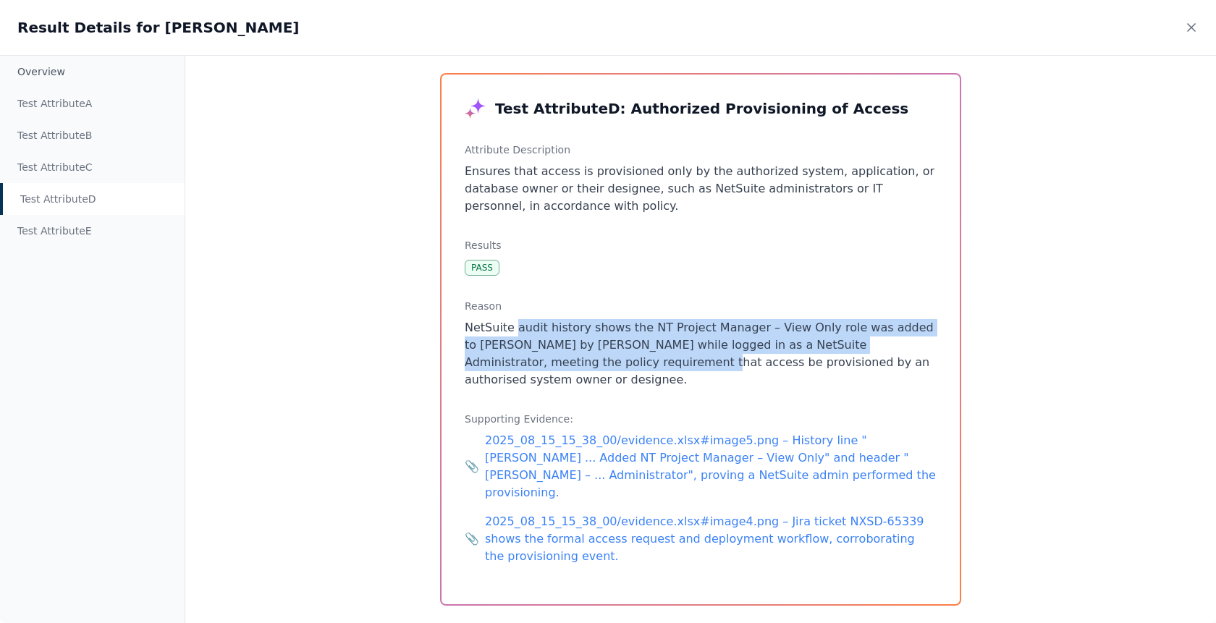
drag, startPoint x: 515, startPoint y: 324, endPoint x: 558, endPoint y: 375, distance: 66.8
click at [559, 374] on p "NetSuite audit history shows the NT Project Manager – View Only role was added …" at bounding box center [701, 353] width 472 height 69
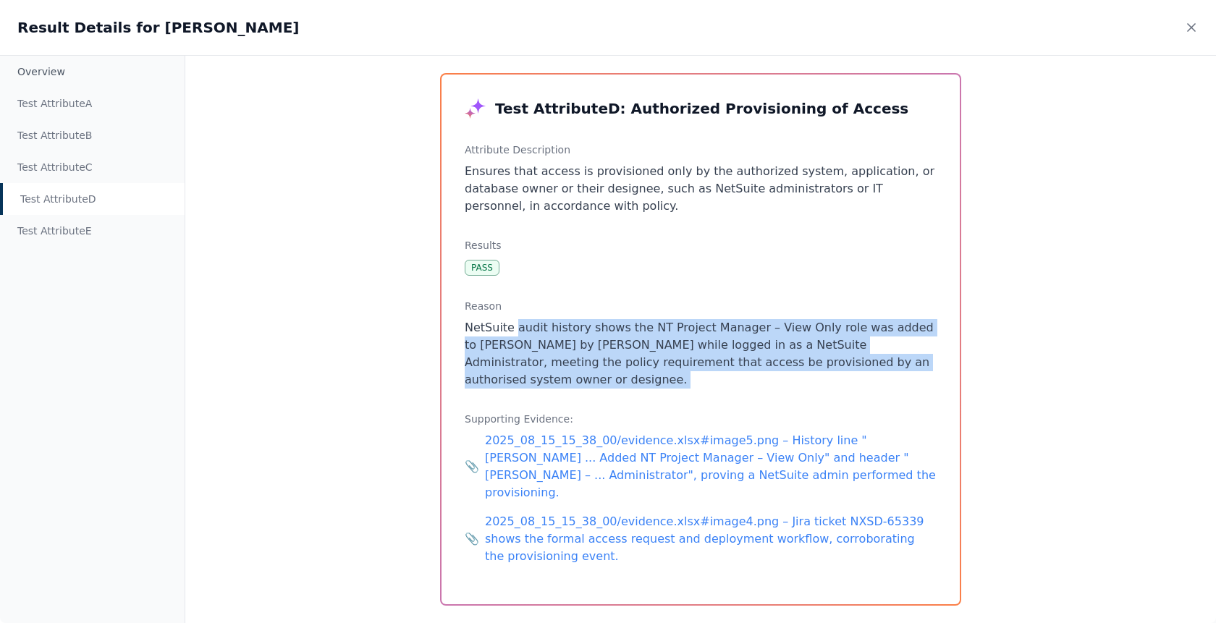
click at [558, 375] on p "NetSuite audit history shows the NT Project Manager – View Only role was added …" at bounding box center [701, 353] width 472 height 69
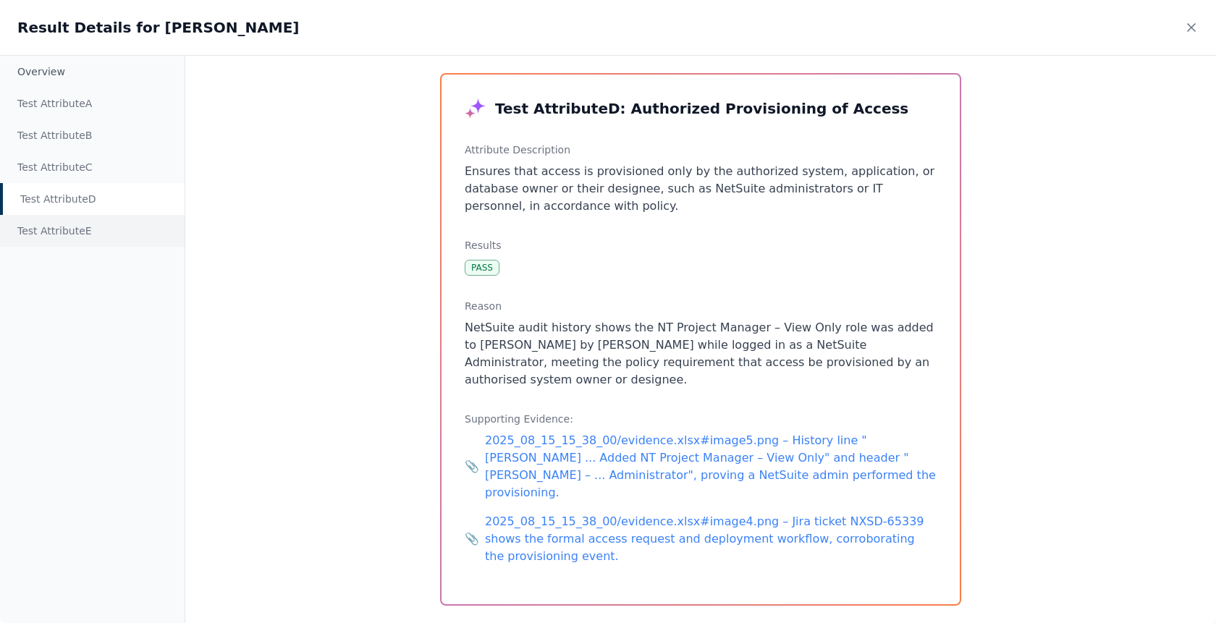
click at [106, 231] on div "Test Attribute E" at bounding box center [92, 231] width 185 height 32
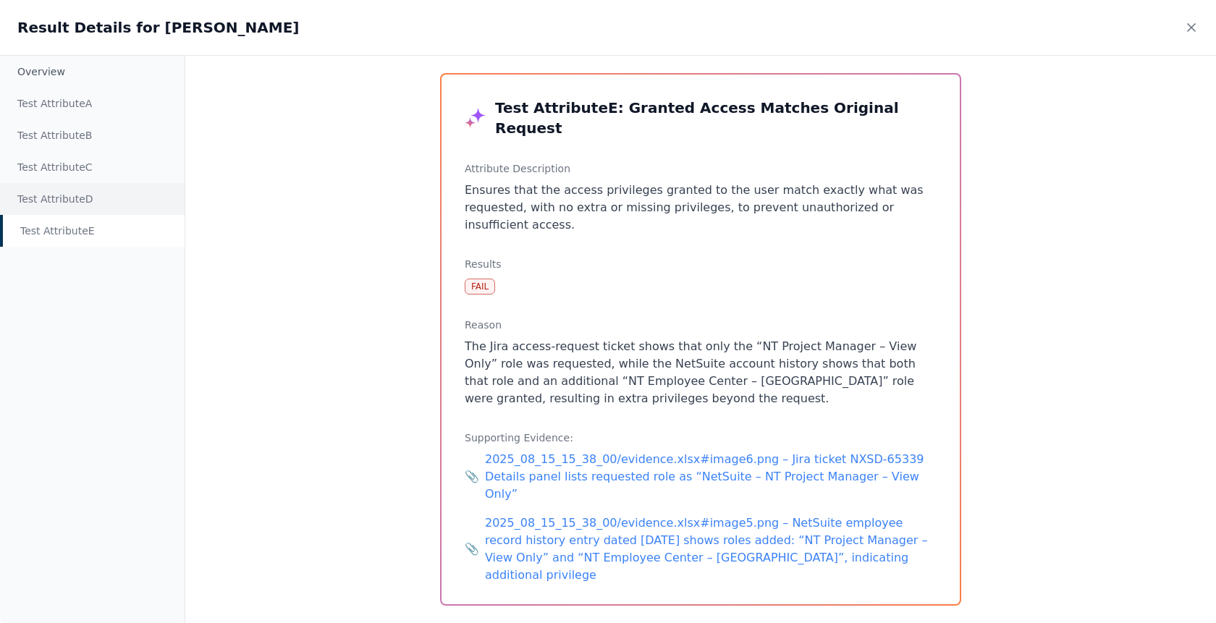
click at [67, 185] on div "Test Attribute D" at bounding box center [92, 199] width 185 height 32
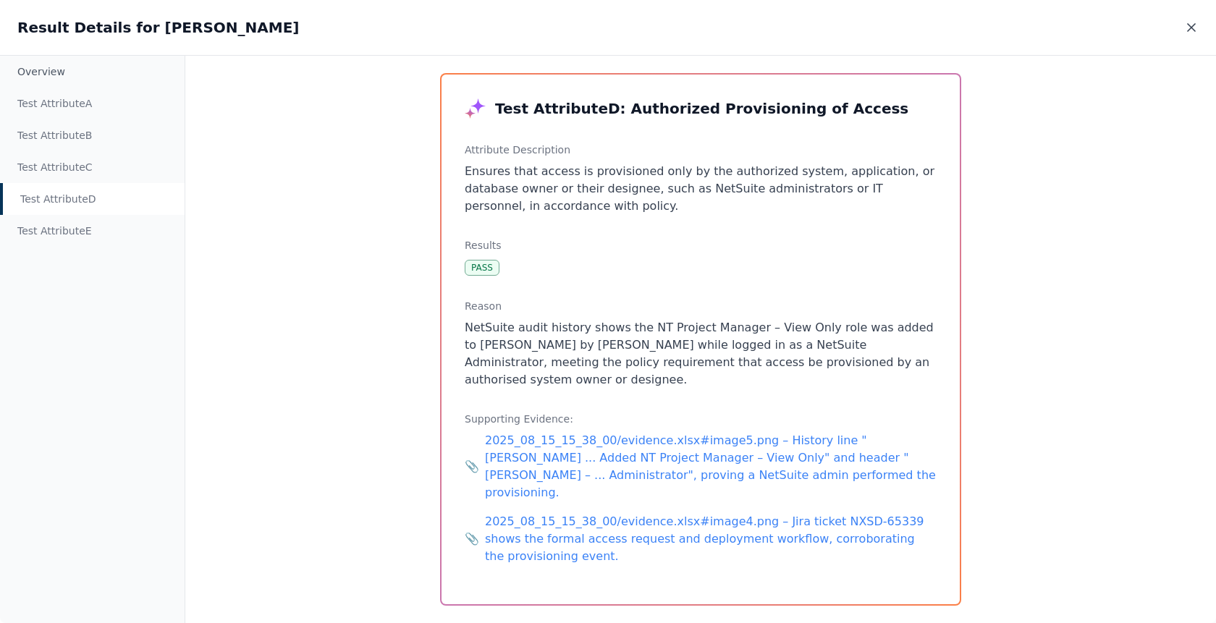
click at [1185, 30] on icon at bounding box center [1191, 27] width 14 height 14
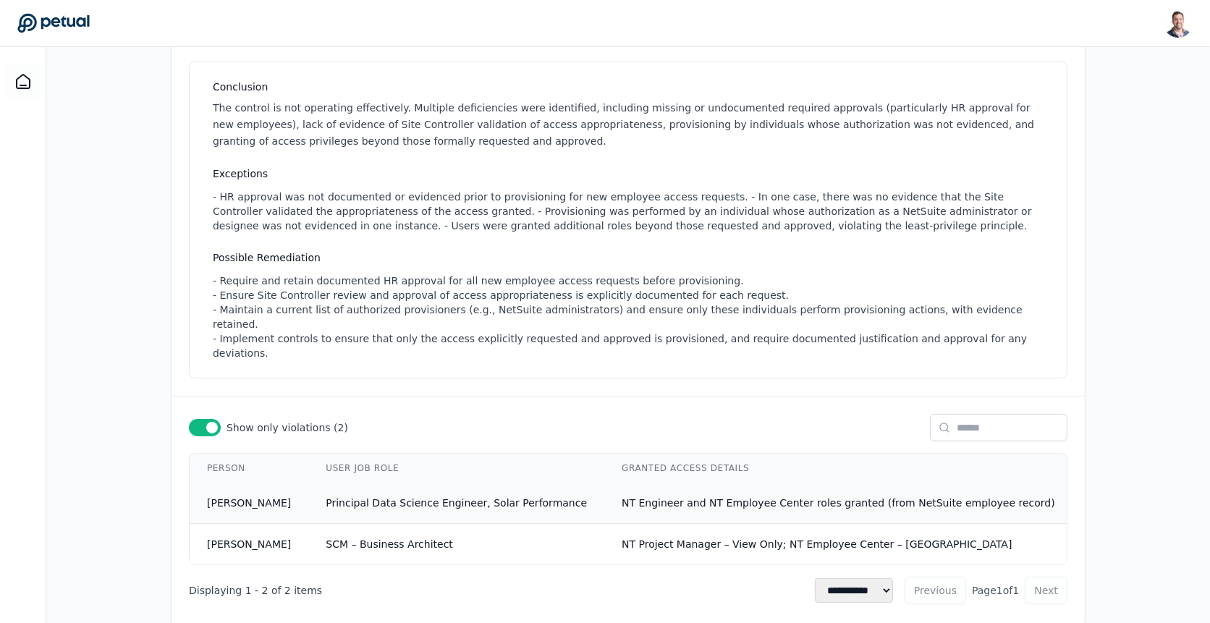
click at [483, 497] on span "Principal Data Science Engineer, Solar Performance" at bounding box center [456, 503] width 261 height 12
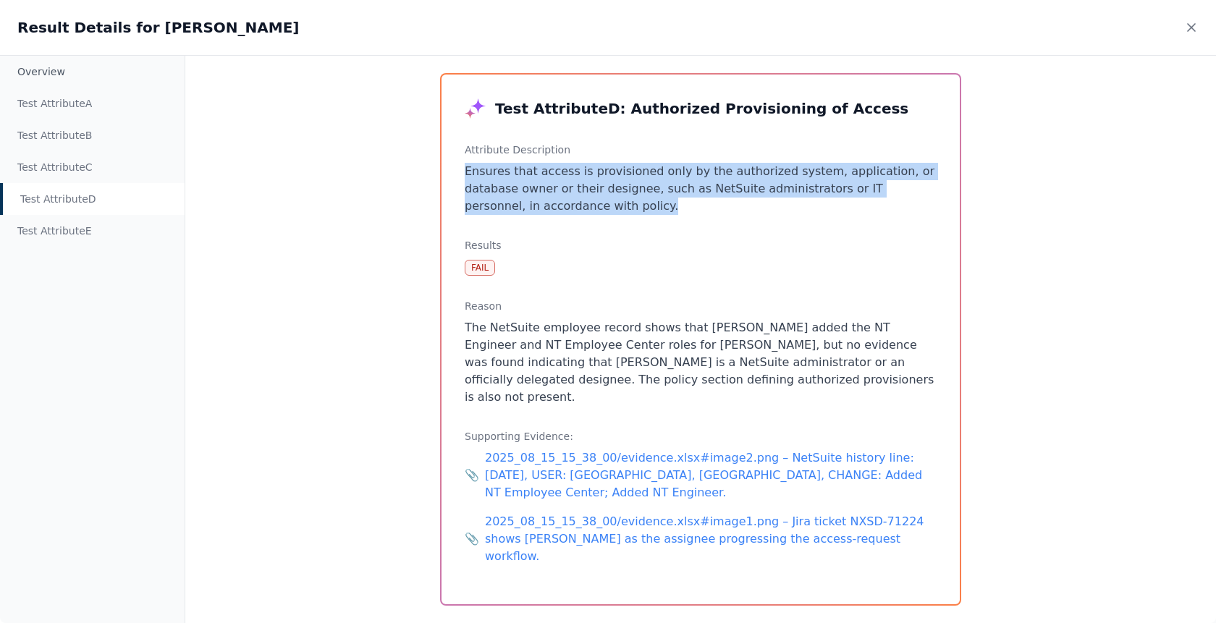
drag, startPoint x: 651, startPoint y: 200, endPoint x: 571, endPoint y: 159, distance: 90.3
click at [571, 159] on div "Attribute Description Ensures that access is provisioned only by the authorized…" at bounding box center [701, 179] width 472 height 72
drag, startPoint x: 575, startPoint y: 166, endPoint x: 606, endPoint y: 201, distance: 46.7
click at [606, 201] on p "Ensures that access is provisioned only by the authorized system, application, …" at bounding box center [701, 189] width 472 height 52
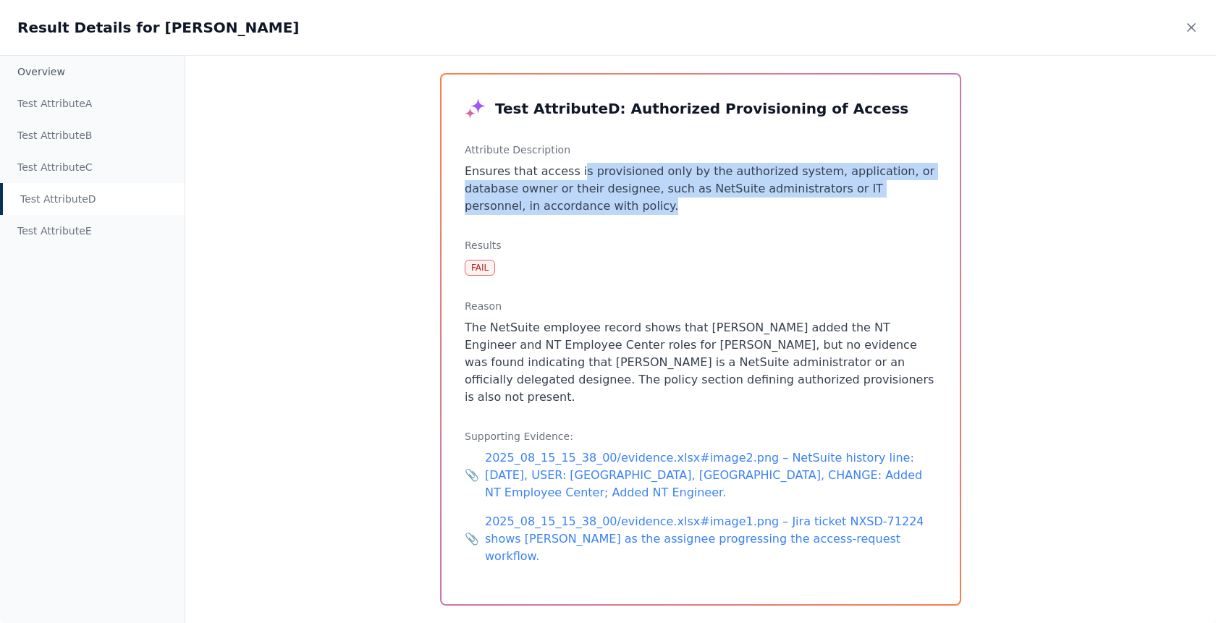
click at [606, 201] on p "Ensures that access is provisioned only by the authorized system, application, …" at bounding box center [701, 189] width 472 height 52
drag, startPoint x: 606, startPoint y: 201, endPoint x: 578, endPoint y: 162, distance: 48.2
click at [578, 163] on p "Ensures that access is provisioned only by the authorized system, application, …" at bounding box center [701, 189] width 472 height 52
click at [579, 166] on p "Ensures that access is provisioned only by the authorized system, application, …" at bounding box center [701, 189] width 472 height 52
drag, startPoint x: 583, startPoint y: 166, endPoint x: 624, endPoint y: 216, distance: 64.3
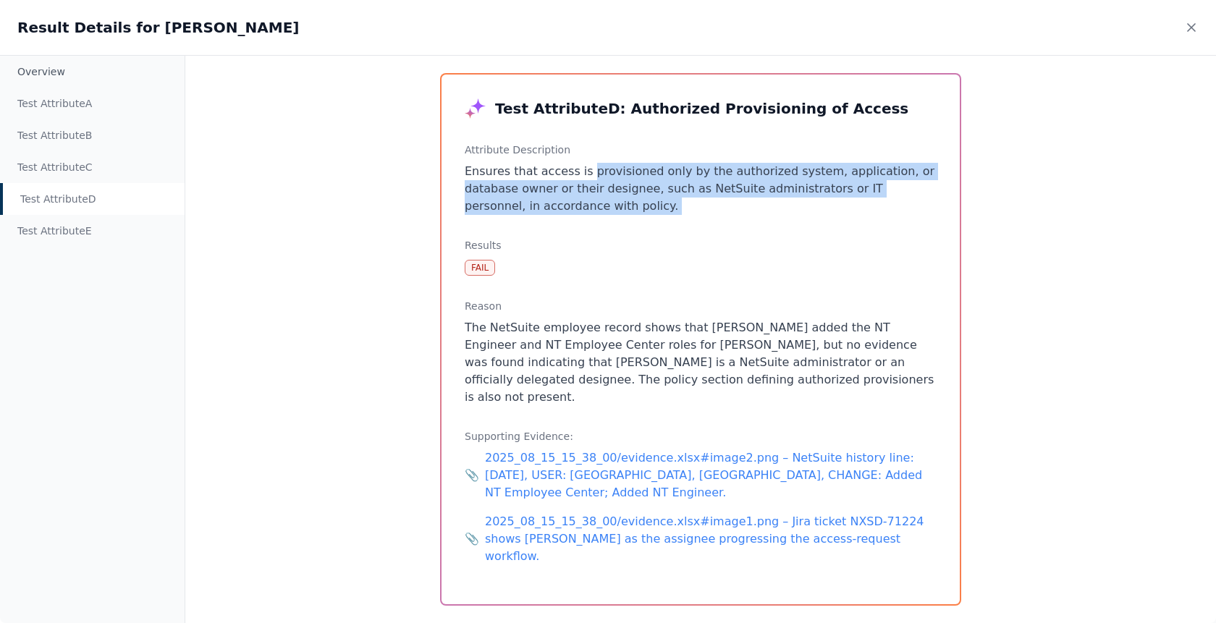
click at [624, 216] on div "Test Attribute D : Authorized Provisioning of Access Attribute Description Ensu…" at bounding box center [701, 340] width 518 height 530
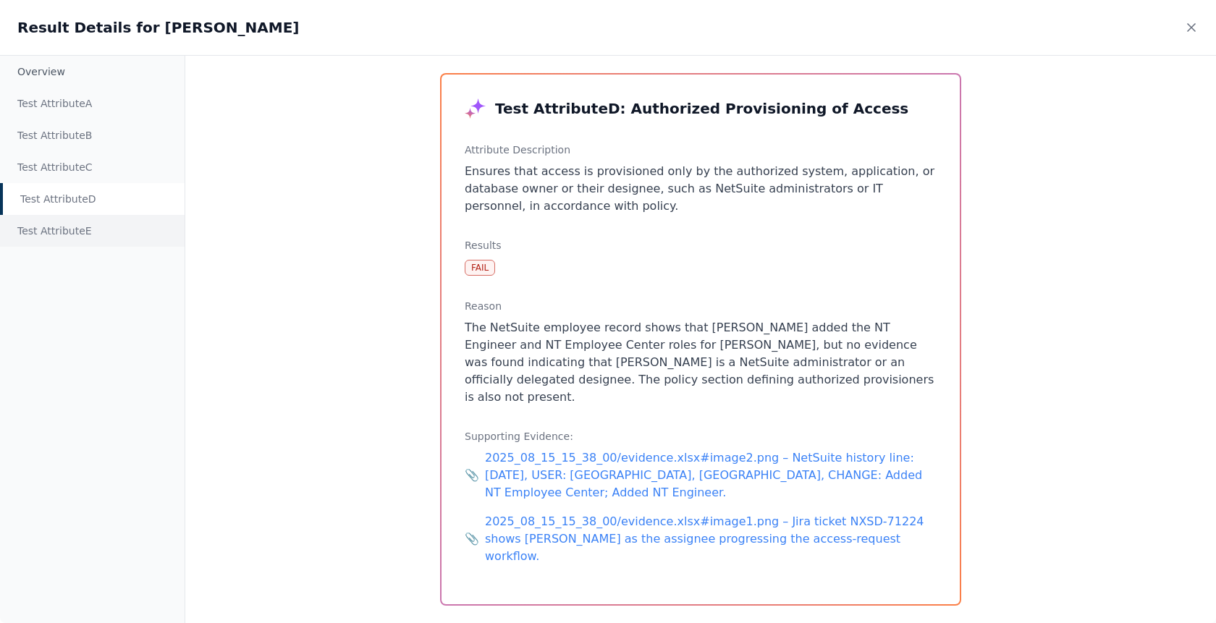
click at [52, 227] on div "Test Attribute E" at bounding box center [92, 231] width 185 height 32
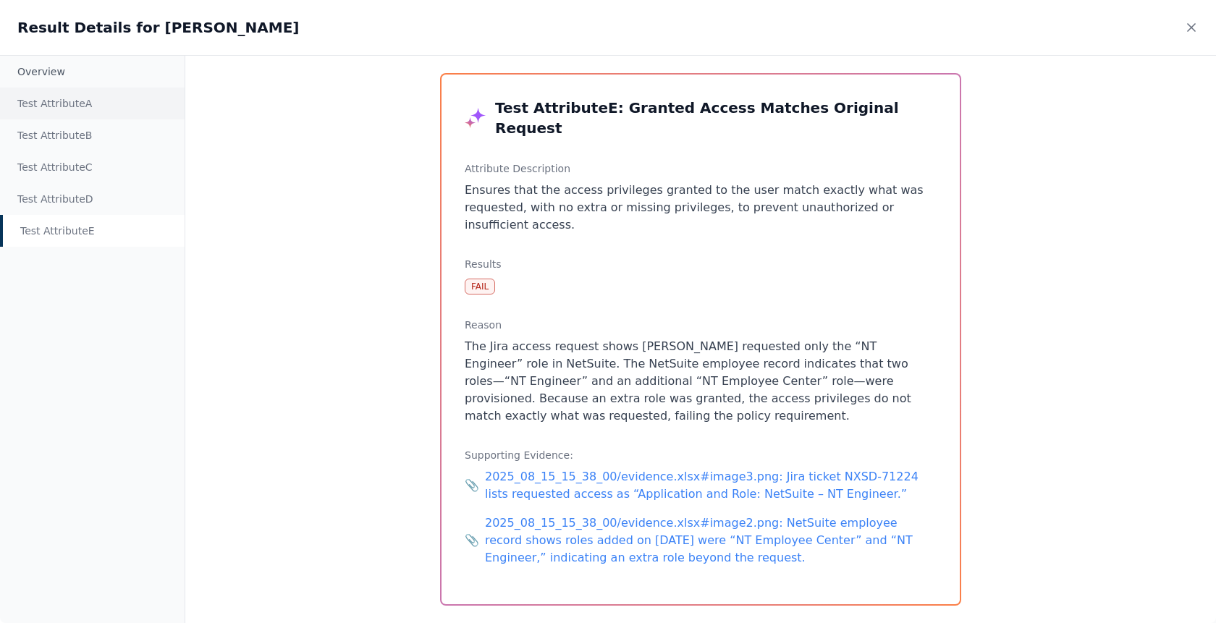
click at [55, 109] on div "Test Attribute A" at bounding box center [92, 104] width 185 height 32
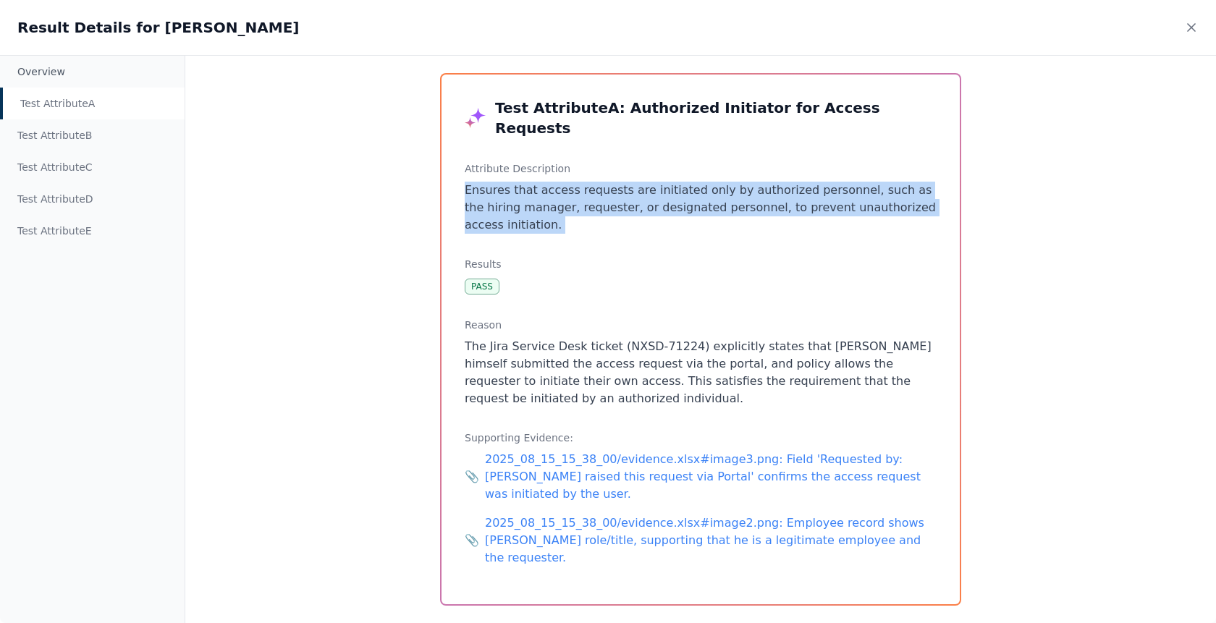
drag, startPoint x: 562, startPoint y: 205, endPoint x: 463, endPoint y: 166, distance: 107.0
click at [463, 166] on div "Test Attribute A : Authorized Initiator for Access Requests Attribute Descripti…" at bounding box center [701, 340] width 518 height 530
drag, startPoint x: 463, startPoint y: 166, endPoint x: 601, endPoint y: 195, distance: 141.1
click at [601, 195] on div "Test Attribute A : Authorized Initiator for Access Requests Attribute Descripti…" at bounding box center [701, 340] width 518 height 530
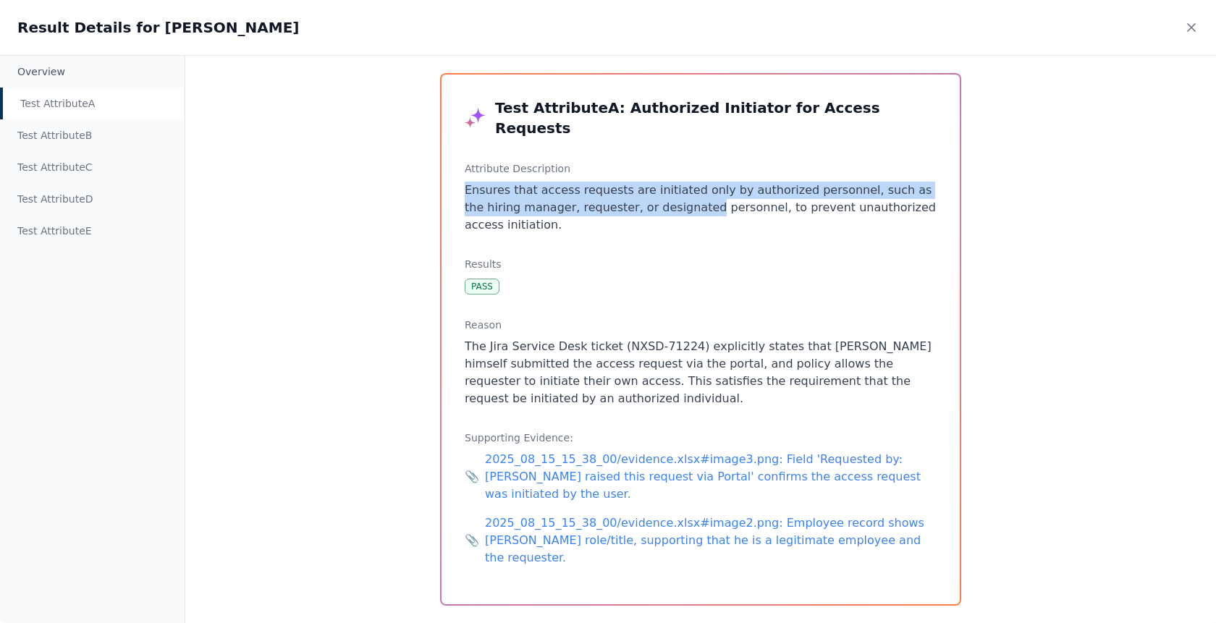
click at [601, 195] on p "Ensures that access requests are initiated only by authorized personnel, such a…" at bounding box center [701, 208] width 472 height 52
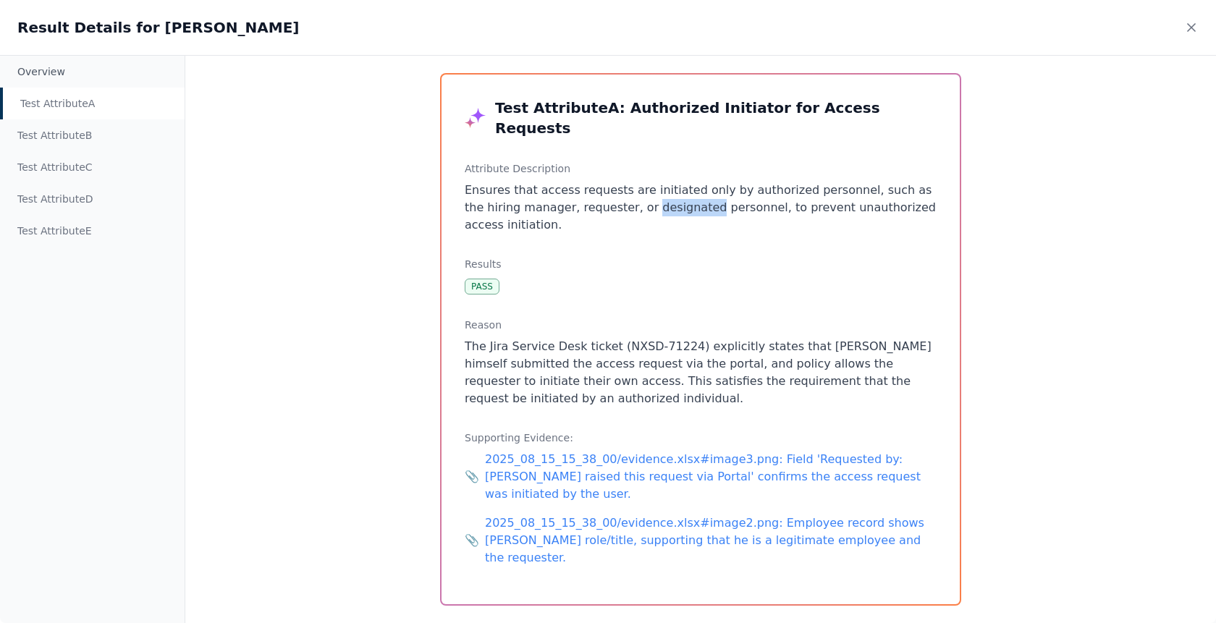
click at [601, 195] on p "Ensures that access requests are initiated only by authorized personnel, such a…" at bounding box center [701, 208] width 472 height 52
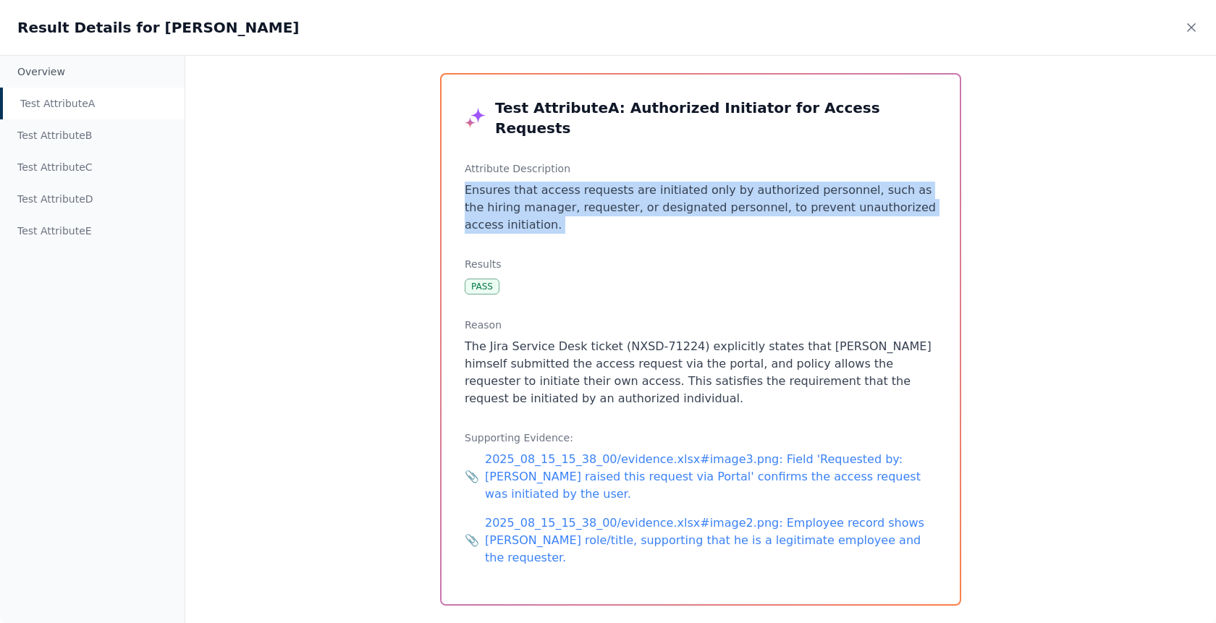
click at [601, 195] on p "Ensures that access requests are initiated only by authorized personnel, such a…" at bounding box center [701, 208] width 472 height 52
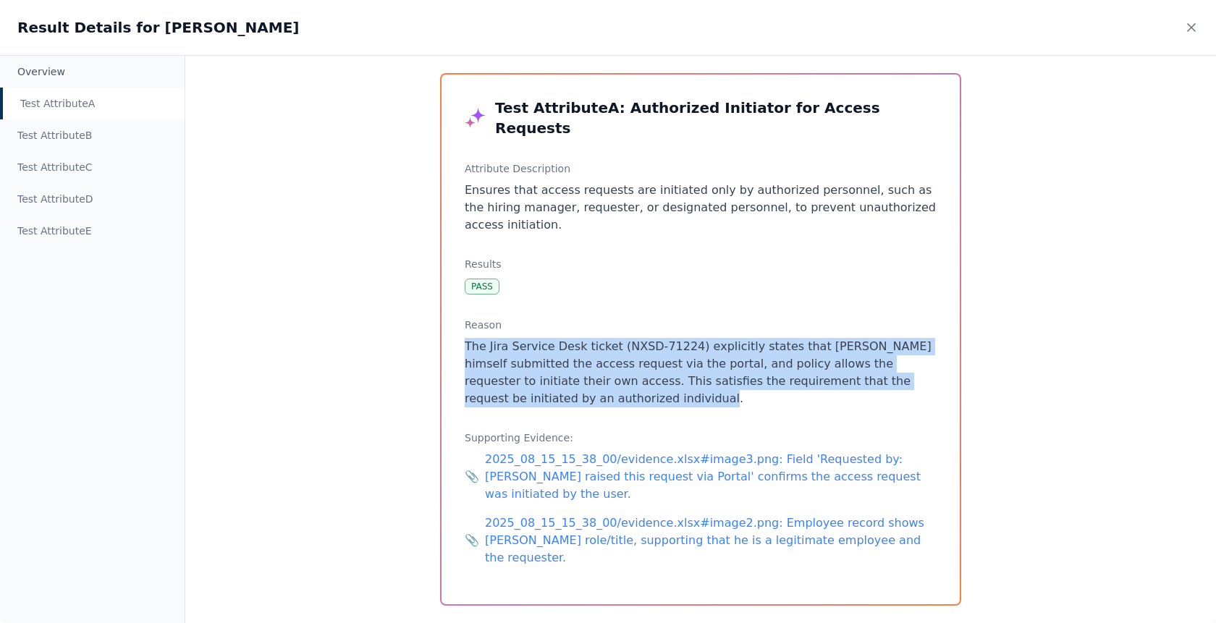
drag, startPoint x: 647, startPoint y: 360, endPoint x: 551, endPoint y: 300, distance: 113.9
click at [551, 318] on div "Reason The Jira Service Desk ticket (NXSD-71224) explicitly states that [PERSON…" at bounding box center [701, 363] width 472 height 90
drag, startPoint x: 566, startPoint y: 308, endPoint x: 604, endPoint y: 361, distance: 65.5
click at [604, 361] on p "The Jira Service Desk ticket (NXSD-71224) explicitly states that [PERSON_NAME] …" at bounding box center [701, 372] width 472 height 69
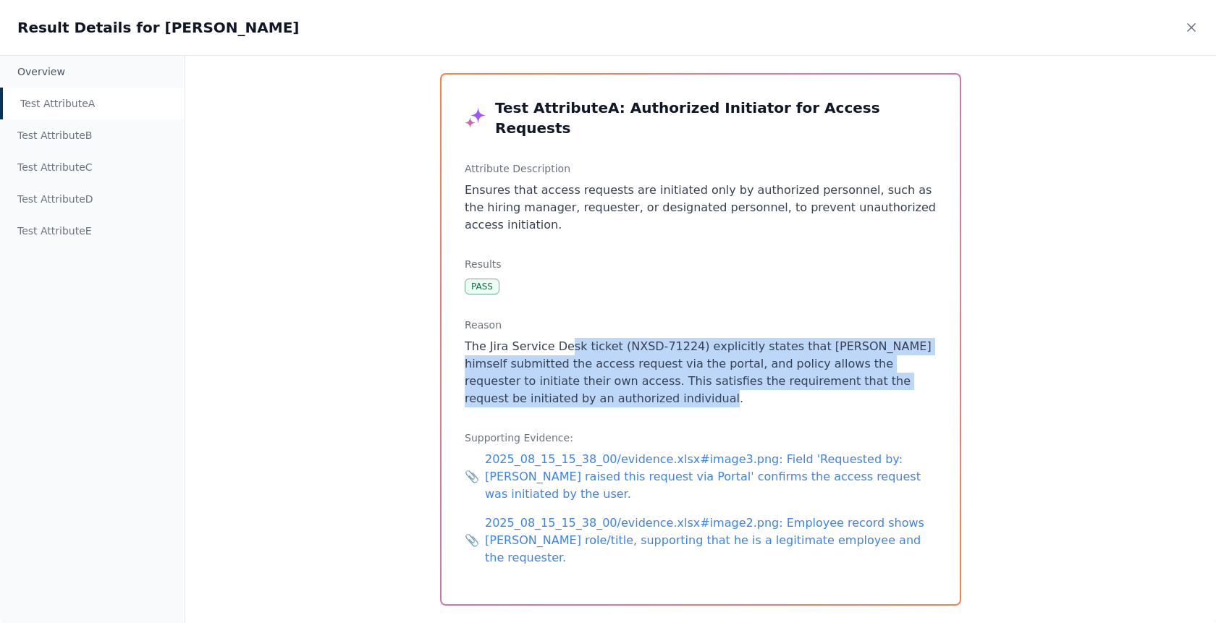
click at [604, 361] on p "The Jira Service Desk ticket (NXSD-71224) explicitly states that [PERSON_NAME] …" at bounding box center [701, 372] width 472 height 69
drag, startPoint x: 604, startPoint y: 361, endPoint x: 574, endPoint y: 311, distance: 58.7
click at [574, 338] on p "The Jira Service Desk ticket (NXSD-71224) explicitly states that [PERSON_NAME] …" at bounding box center [701, 372] width 472 height 69
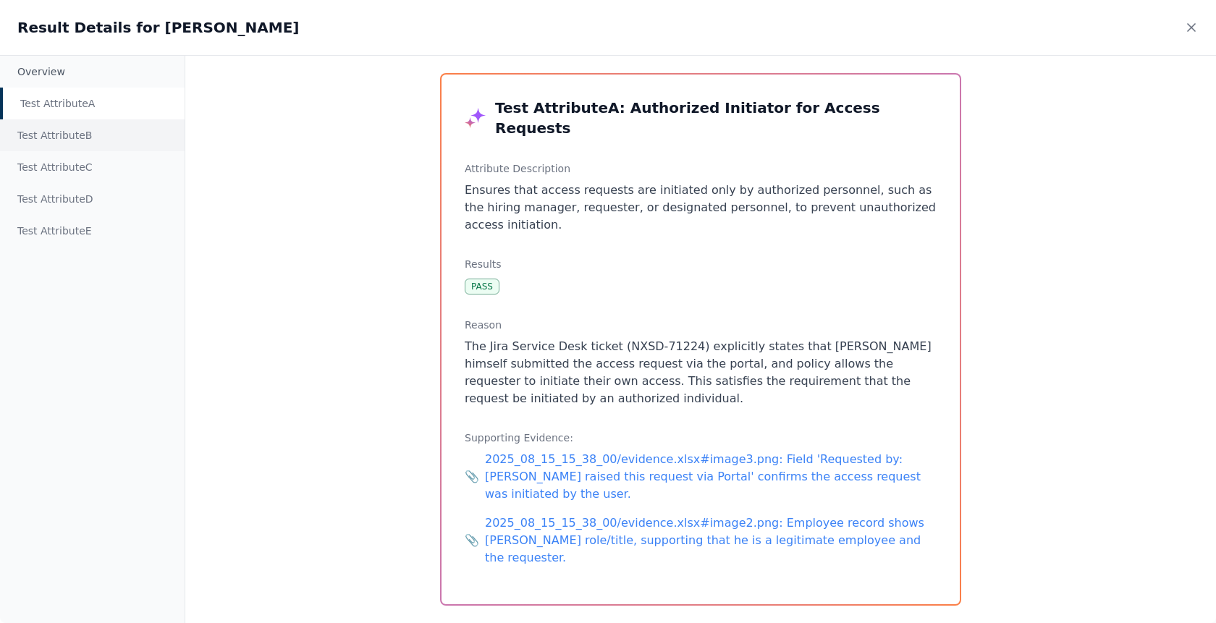
click at [79, 144] on div "Test Attribute B" at bounding box center [92, 135] width 185 height 32
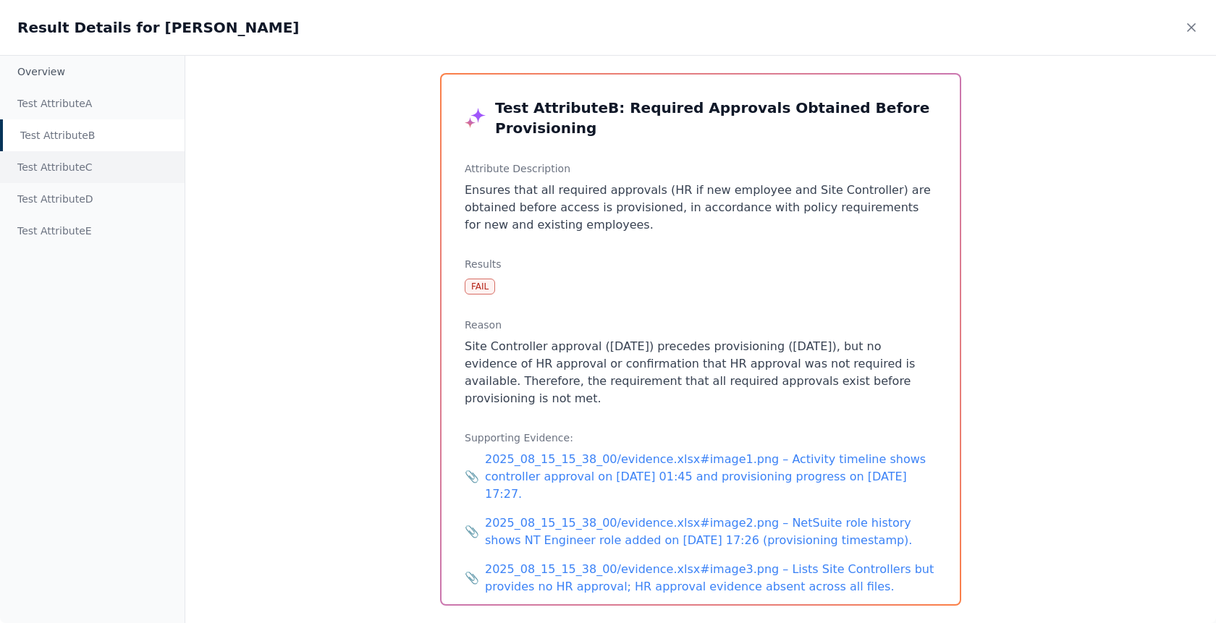
click at [90, 164] on div "Test Attribute C" at bounding box center [92, 167] width 185 height 32
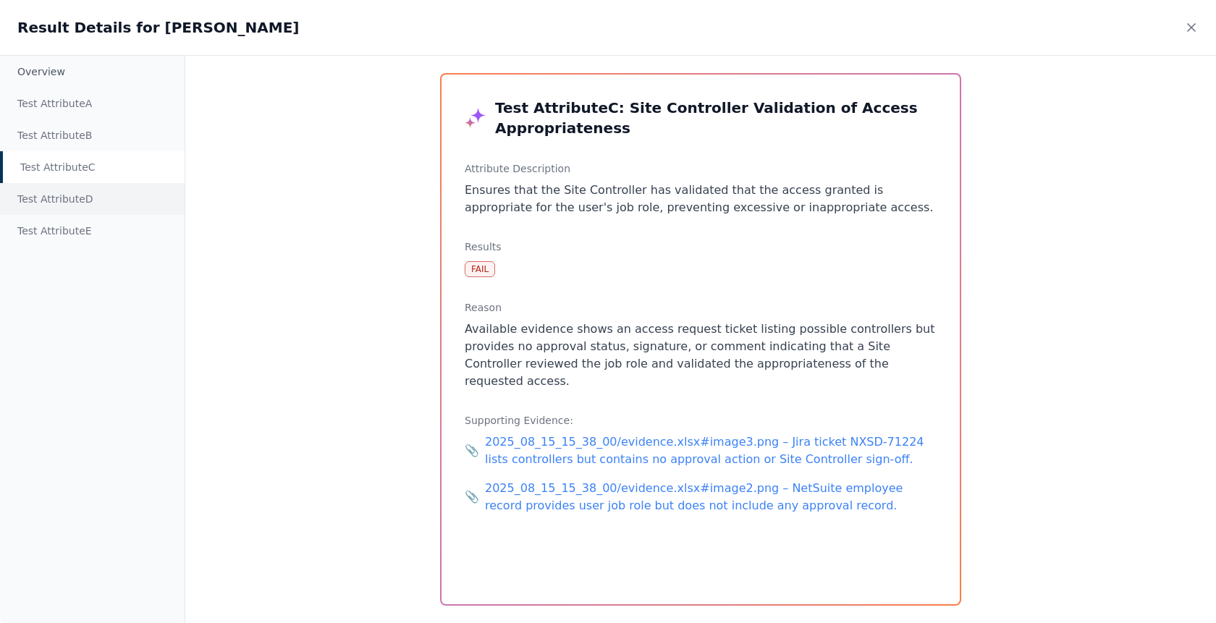
click at [90, 211] on div "Test Attribute D" at bounding box center [92, 199] width 185 height 32
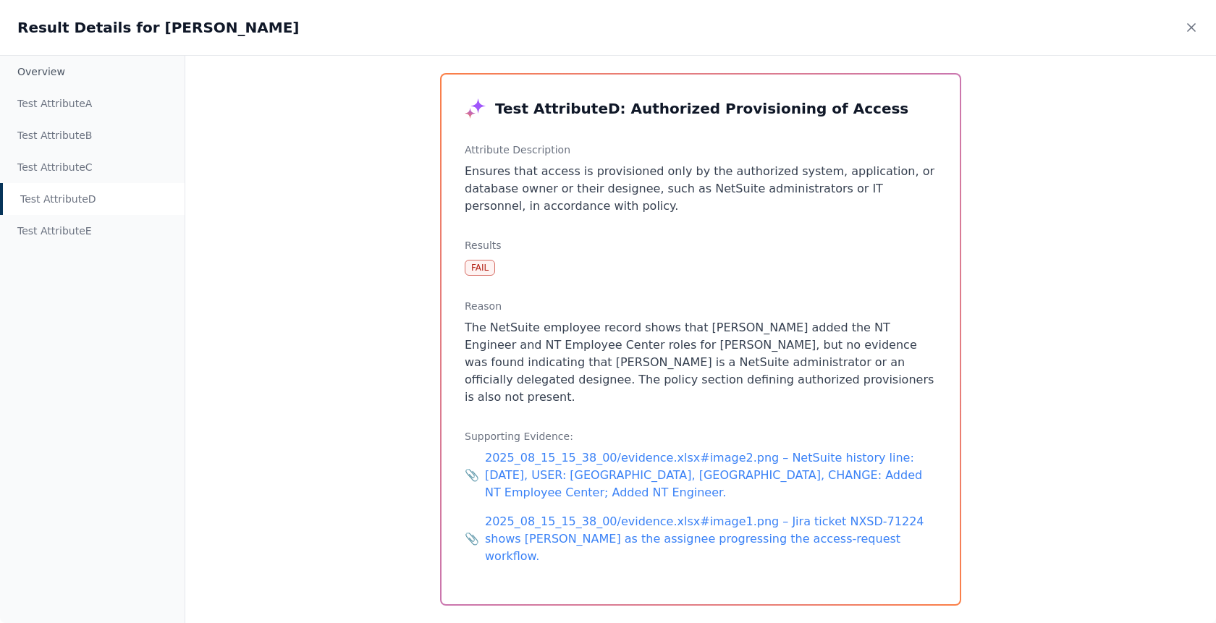
click at [90, 247] on div "Overview Test Attribute A Test Attribute B Test Attribute C Test Attribute D Te…" at bounding box center [92, 340] width 185 height 568
click at [90, 221] on div "Test Attribute E" at bounding box center [92, 231] width 185 height 32
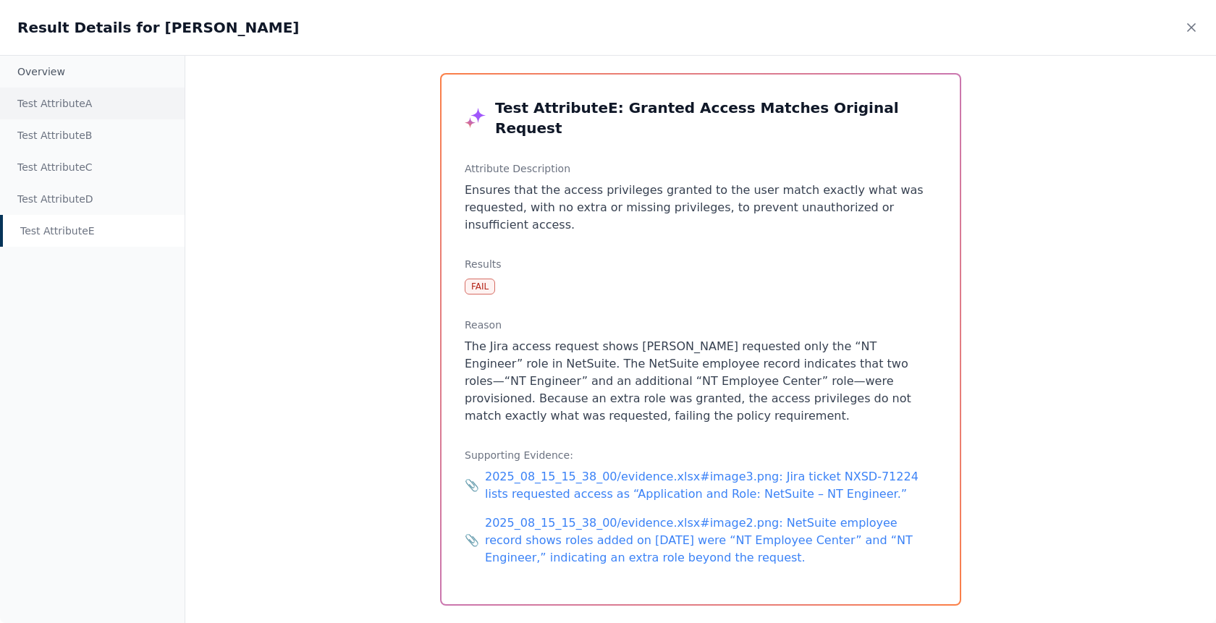
click at [86, 110] on div "Test Attribute A" at bounding box center [92, 104] width 185 height 32
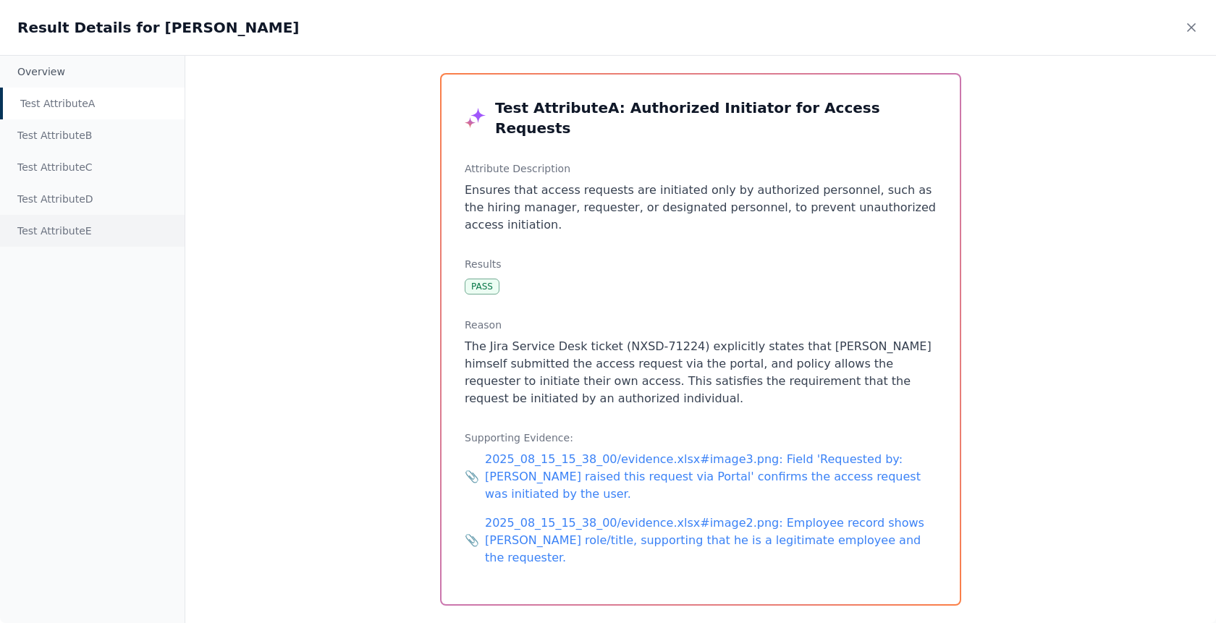
click at [88, 240] on div "Test Attribute E" at bounding box center [92, 231] width 185 height 32
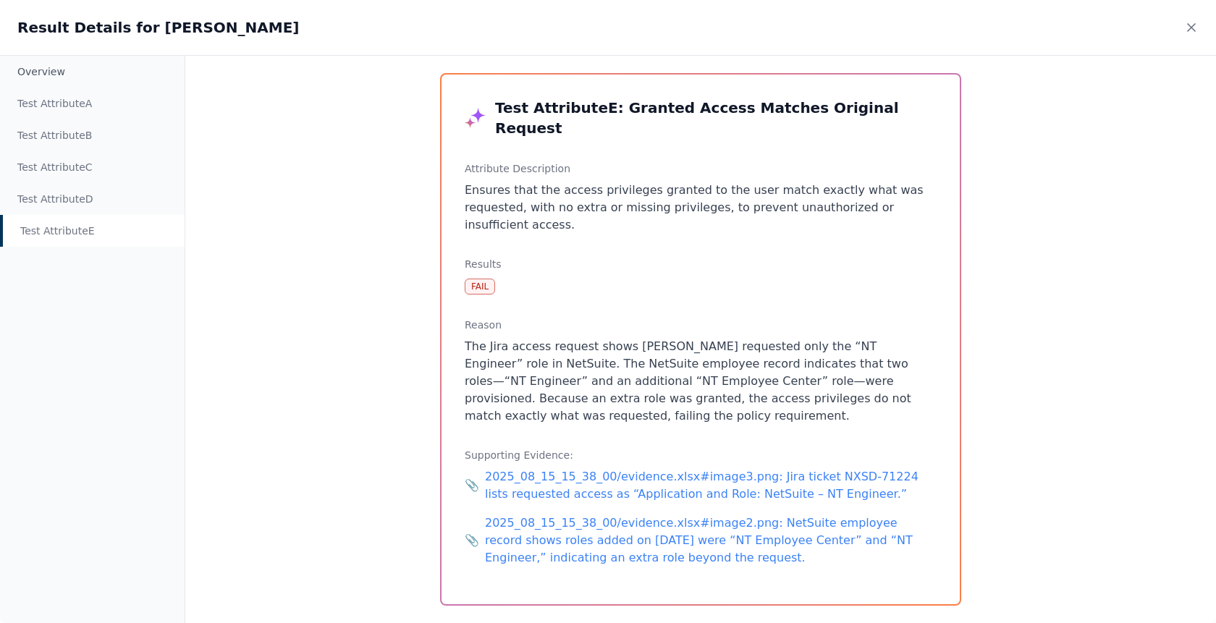
click at [1199, 24] on div "Result Details for [PERSON_NAME]" at bounding box center [608, 27] width 1216 height 55
click at [1191, 30] on icon at bounding box center [1191, 27] width 14 height 14
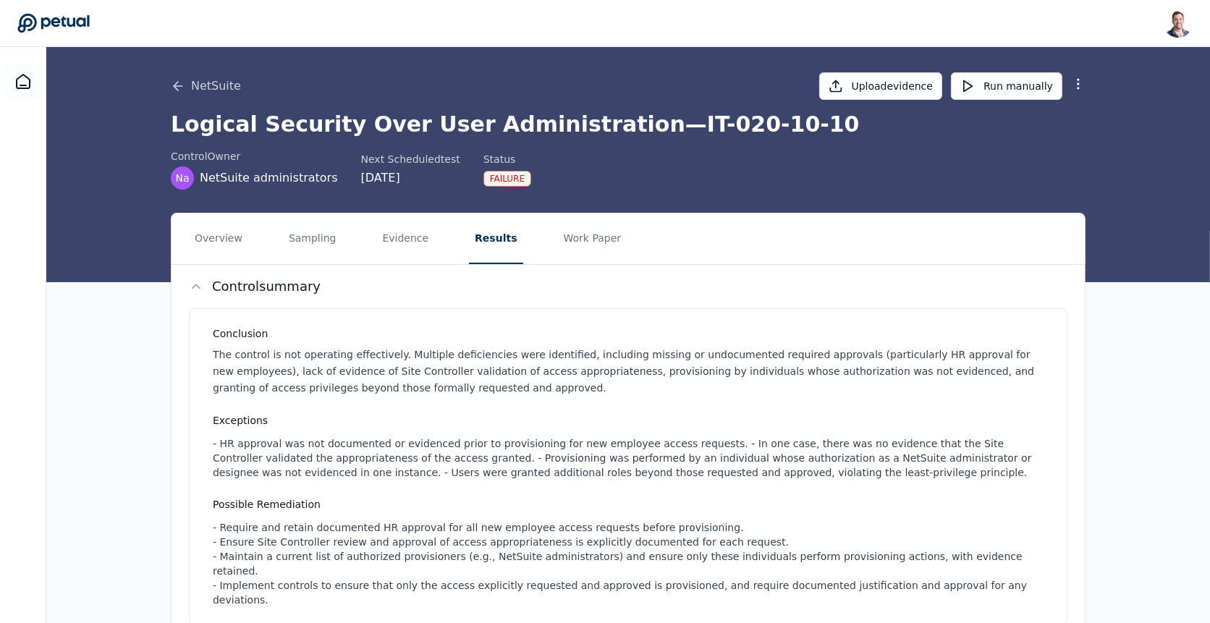
click at [539, 235] on nav "Overview Sampling Evidence Results Work Paper" at bounding box center [629, 239] width 914 height 51
click at [558, 235] on button "Work Paper" at bounding box center [592, 239] width 69 height 51
